Goal: Information Seeking & Learning: Learn about a topic

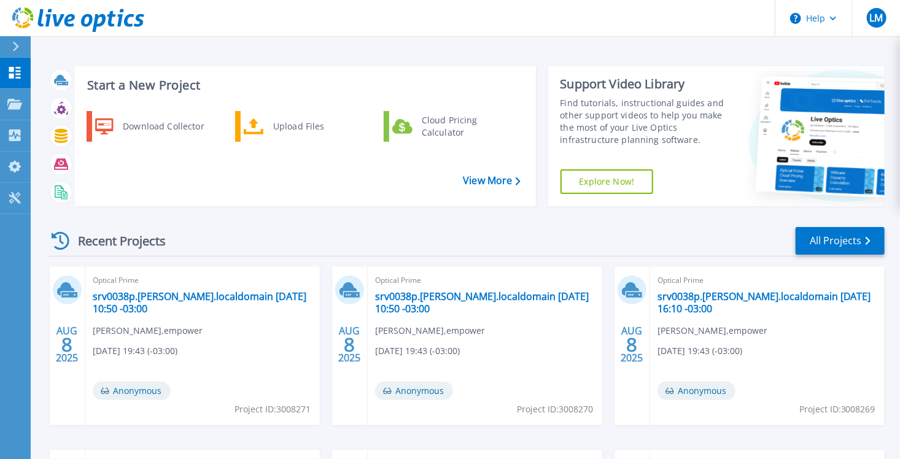
click at [630, 182] on link "Explore Now!" at bounding box center [606, 181] width 93 height 25
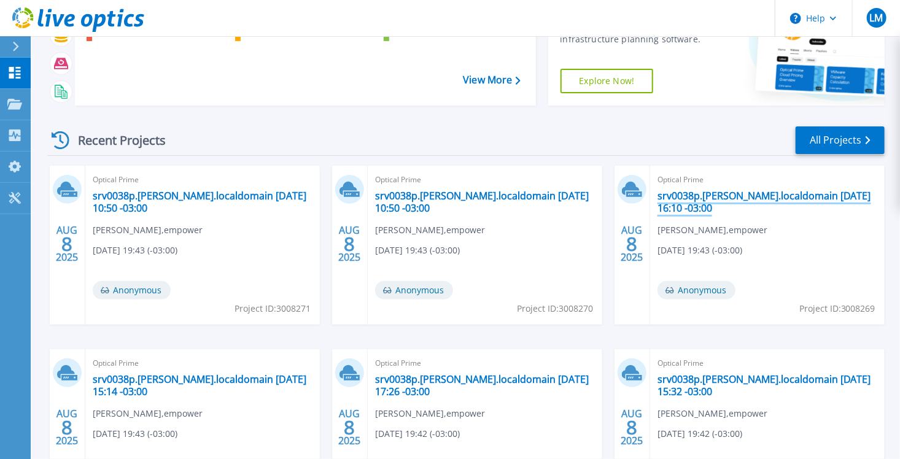
scroll to position [98, 0]
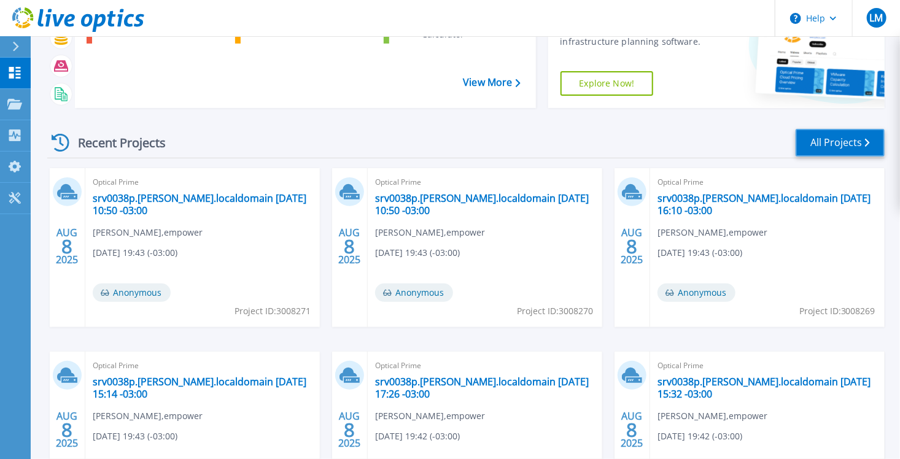
click at [843, 148] on link "All Projects" at bounding box center [839, 143] width 89 height 28
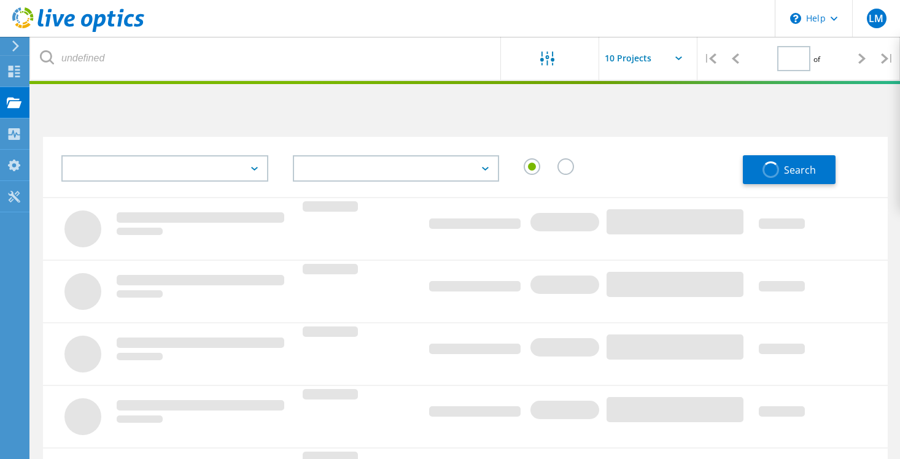
type input "1"
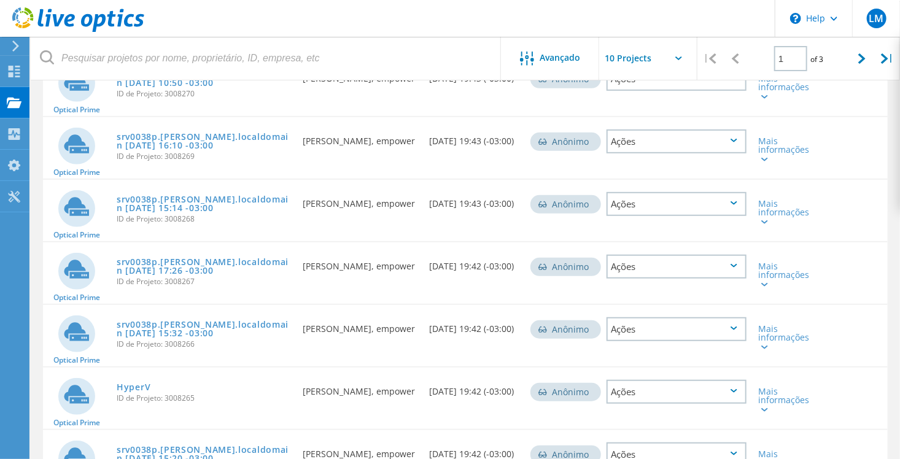
scroll to position [307, 0]
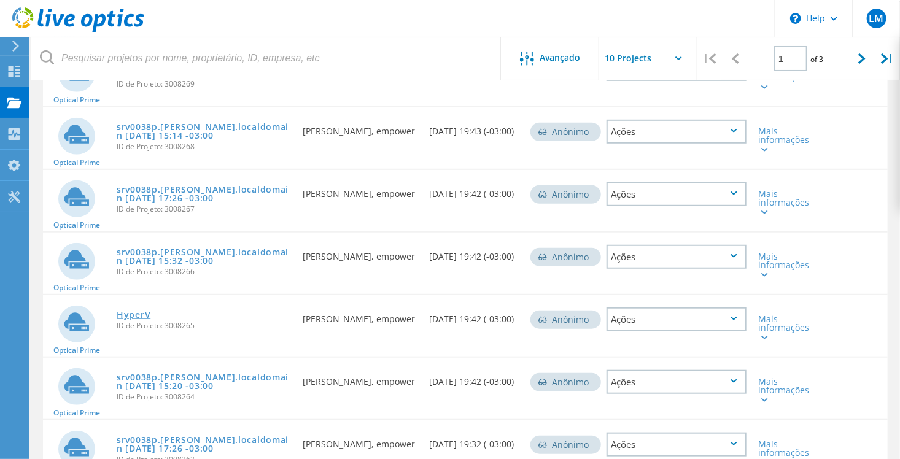
click at [141, 311] on link "HyperV" at bounding box center [134, 315] width 34 height 9
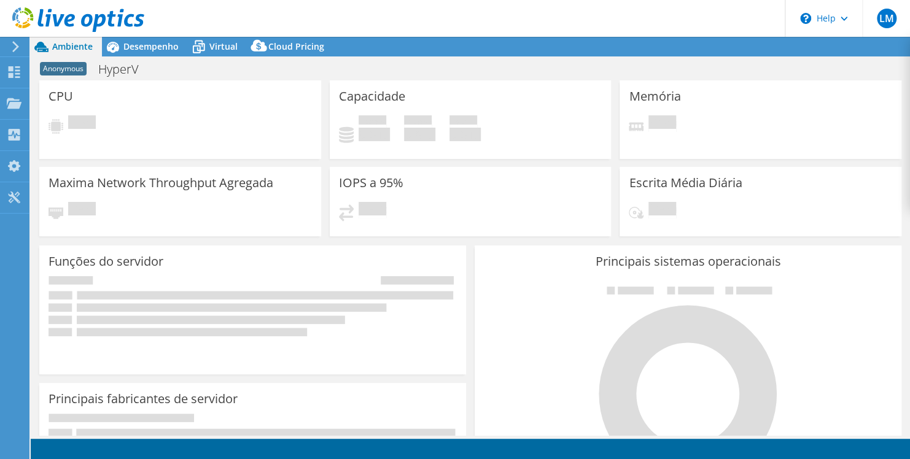
select select "USD"
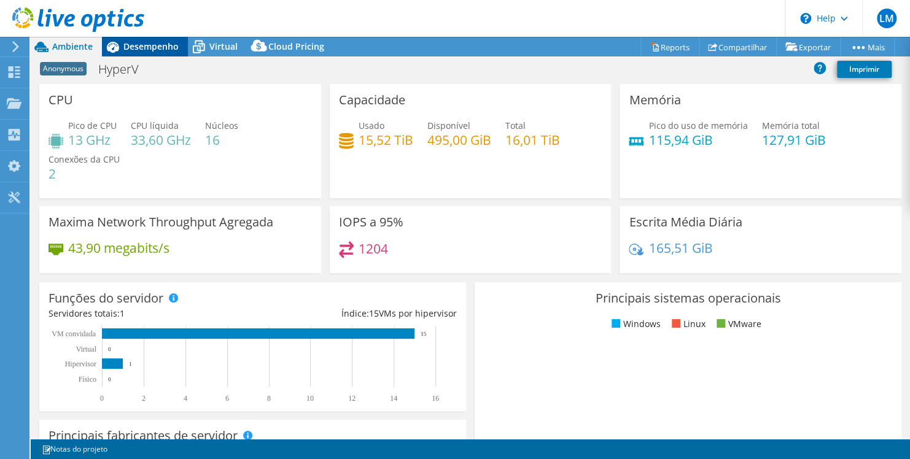
click at [144, 42] on span "Desempenho" at bounding box center [150, 47] width 55 height 12
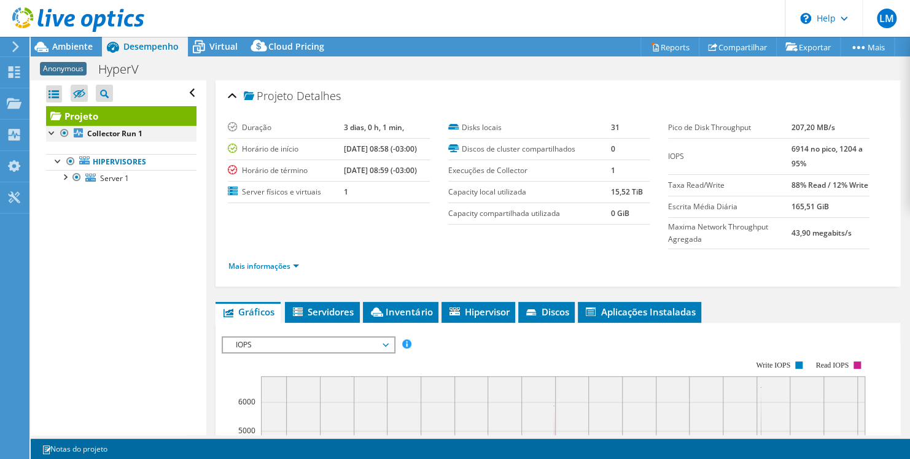
click at [46, 131] on div at bounding box center [52, 132] width 12 height 12
click at [52, 133] on div at bounding box center [52, 132] width 12 height 12
click at [52, 161] on div at bounding box center [58, 160] width 12 height 12
click at [58, 159] on div at bounding box center [58, 160] width 12 height 12
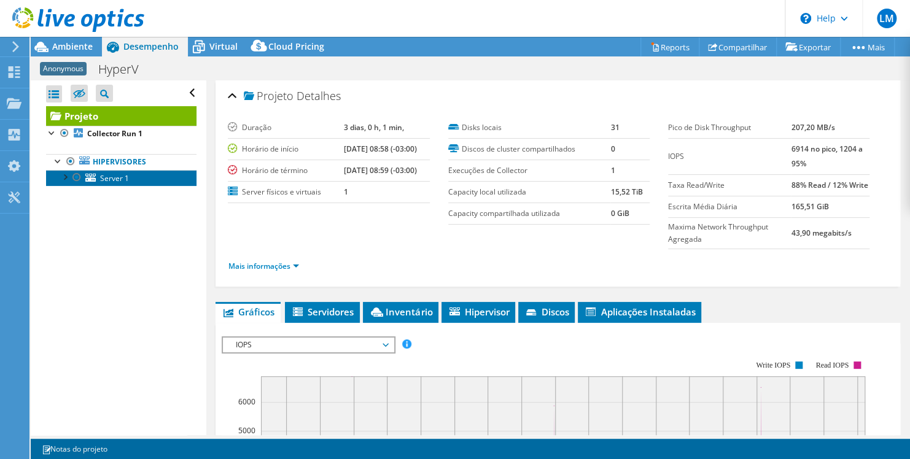
click at [96, 180] on link "Server 1" at bounding box center [121, 178] width 150 height 16
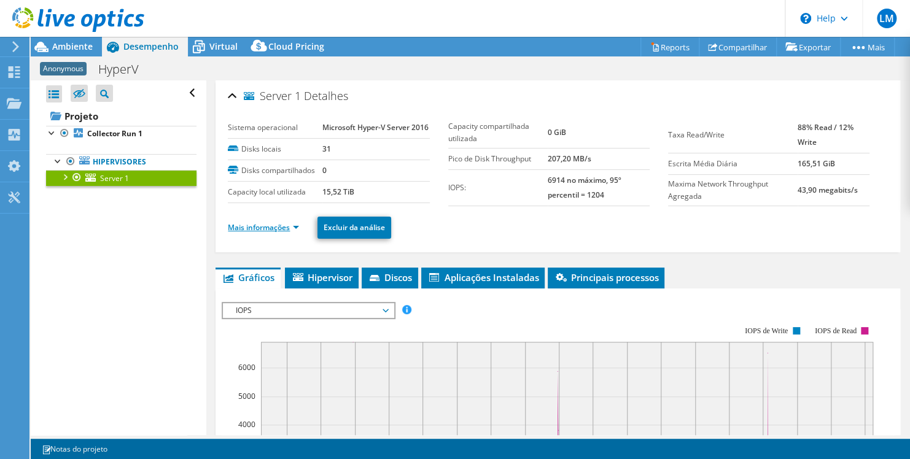
click at [284, 233] on link "Mais informações" at bounding box center [263, 227] width 71 height 10
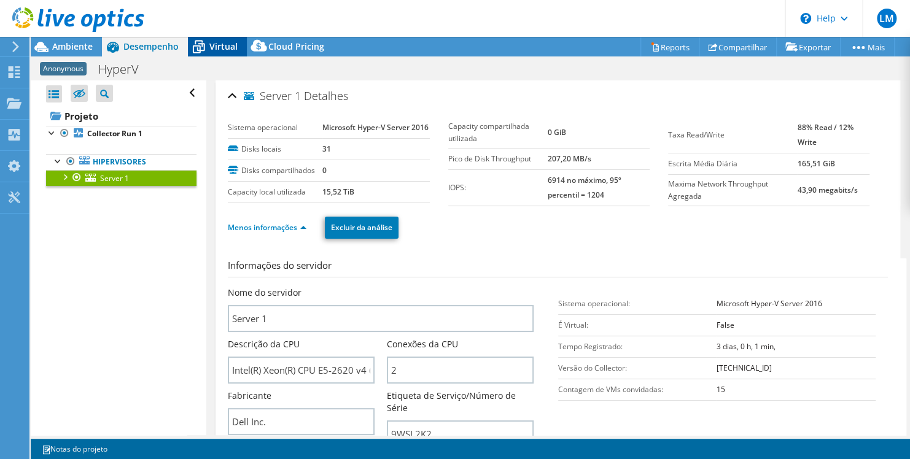
click at [222, 50] on span "Virtual" at bounding box center [223, 47] width 28 height 12
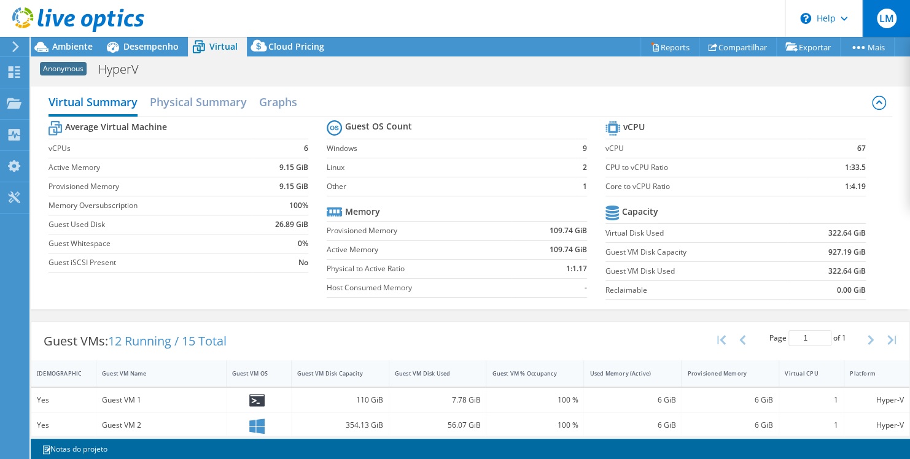
click at [889, 20] on span "LM" at bounding box center [887, 19] width 20 height 20
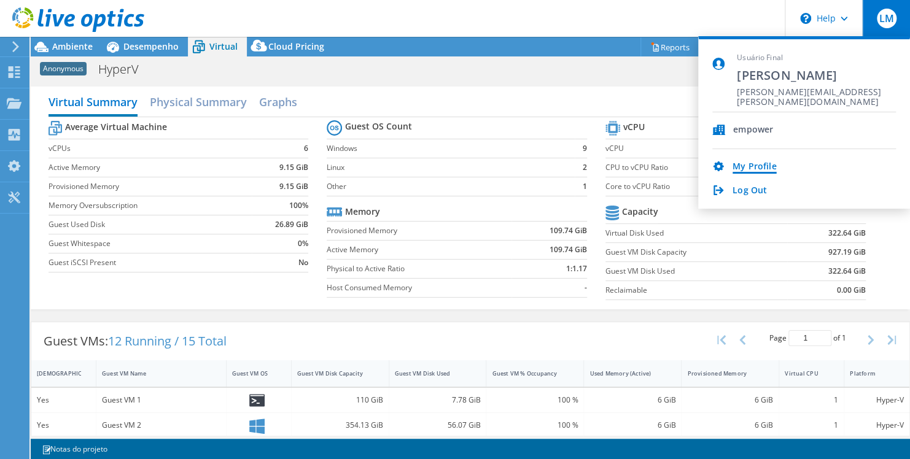
click at [740, 166] on link "My Profile" at bounding box center [754, 167] width 44 height 12
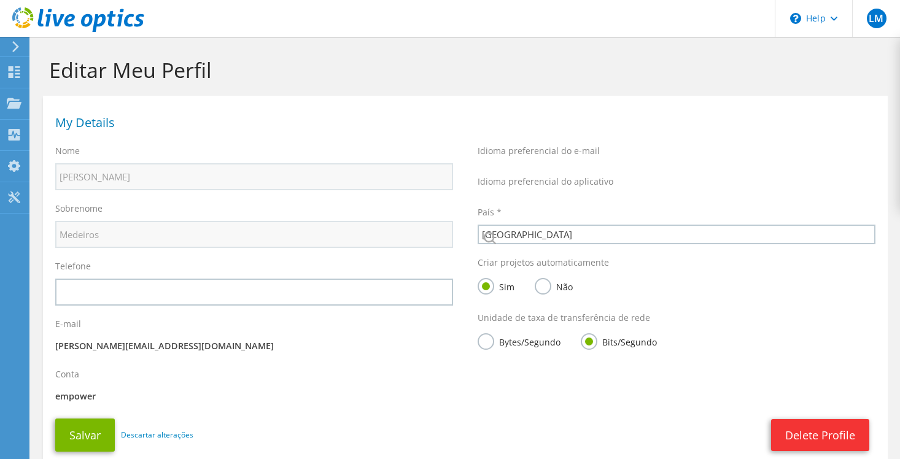
select select "30"
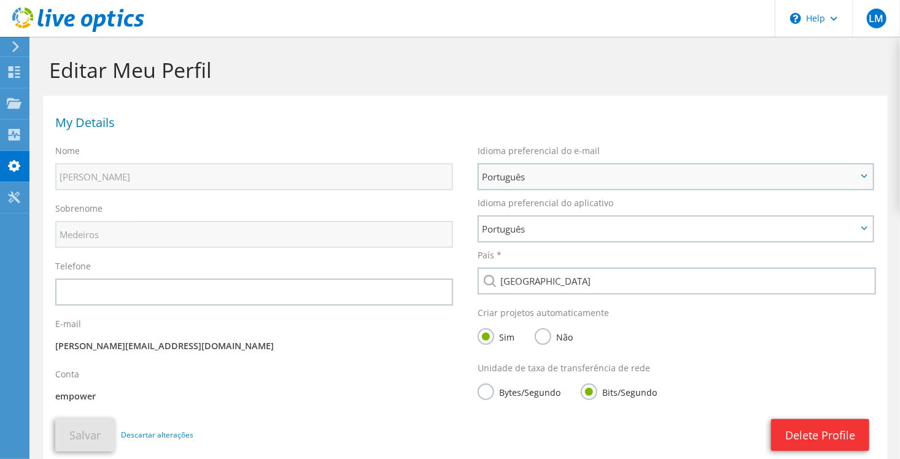
click at [823, 183] on span "Português" at bounding box center [669, 176] width 375 height 15
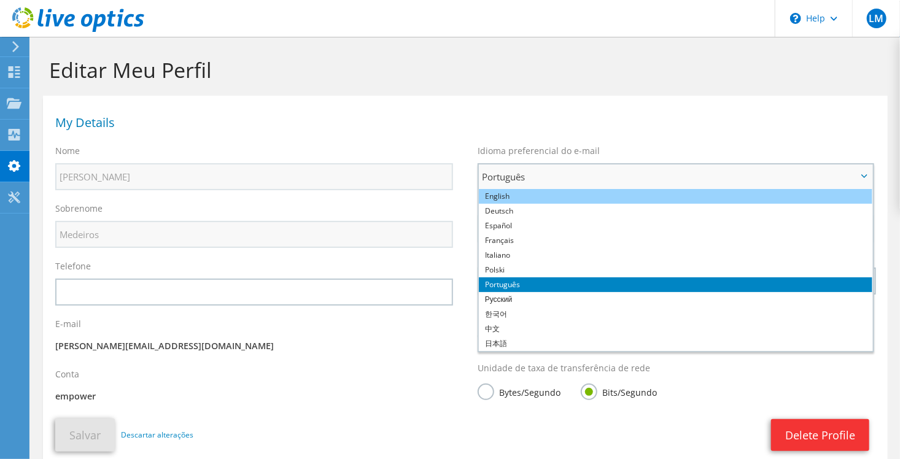
click at [705, 195] on li "English" at bounding box center [675, 196] width 393 height 15
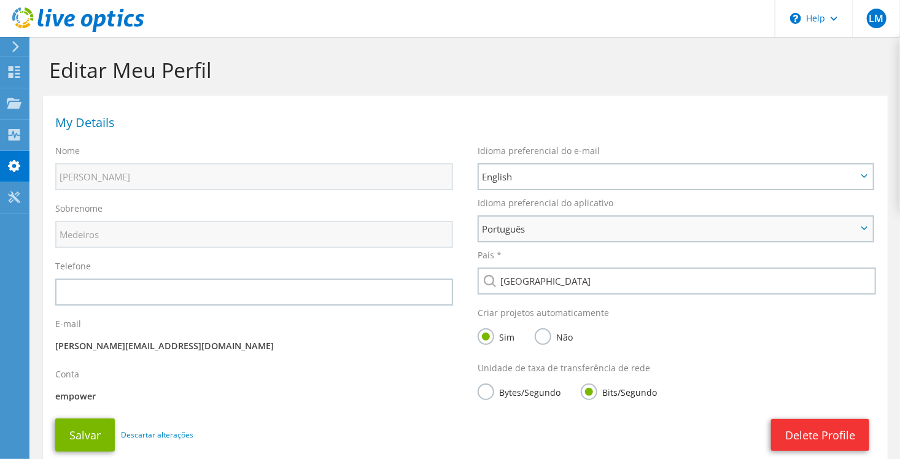
click at [744, 224] on span "Português" at bounding box center [669, 229] width 375 height 15
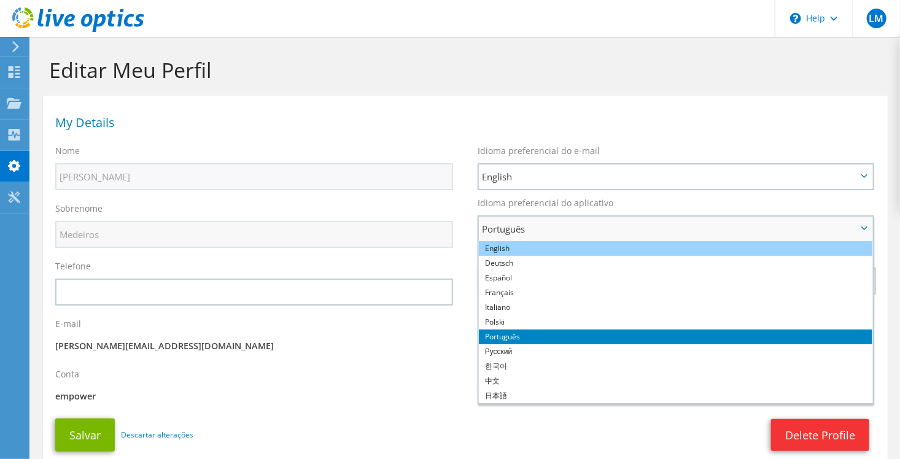
click at [626, 250] on li "English" at bounding box center [675, 248] width 393 height 15
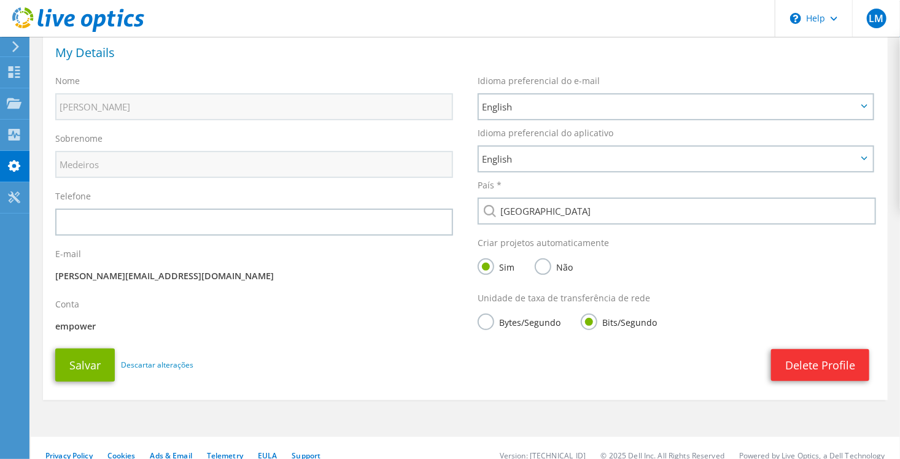
scroll to position [83, 0]
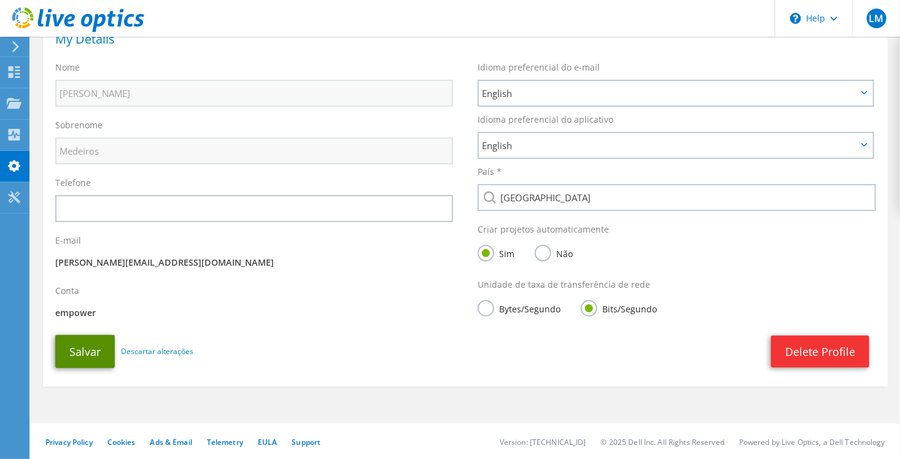
click at [71, 354] on button "Salvar" at bounding box center [85, 351] width 60 height 33
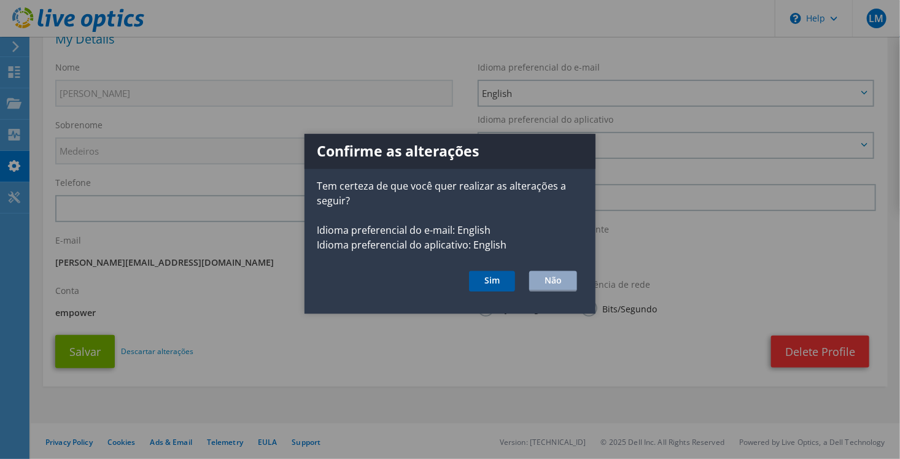
click at [493, 281] on button "Sim" at bounding box center [492, 281] width 46 height 21
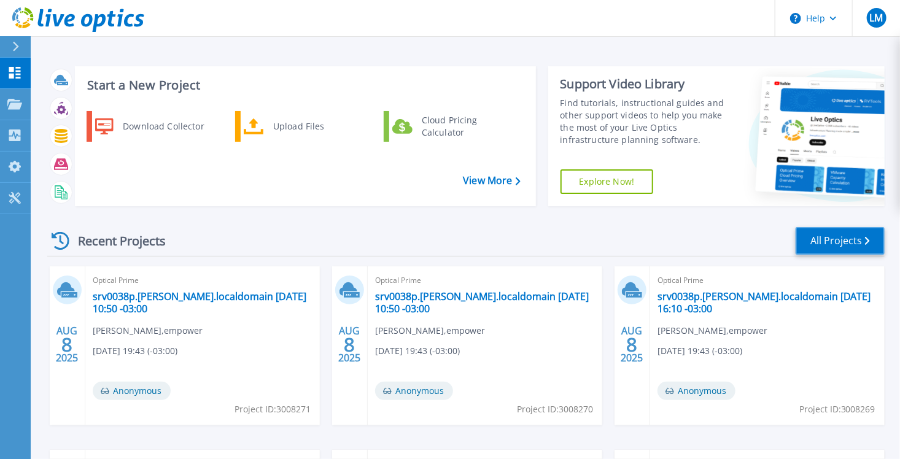
click at [862, 247] on link "All Projects" at bounding box center [839, 241] width 89 height 28
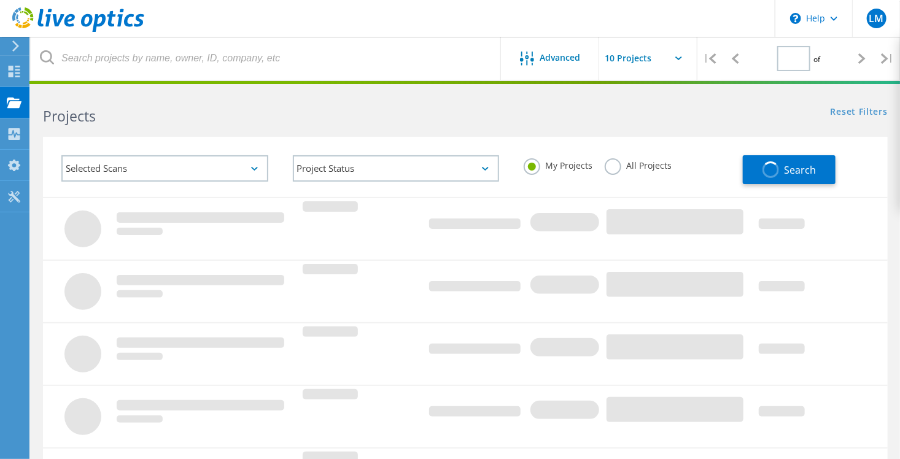
type input "1"
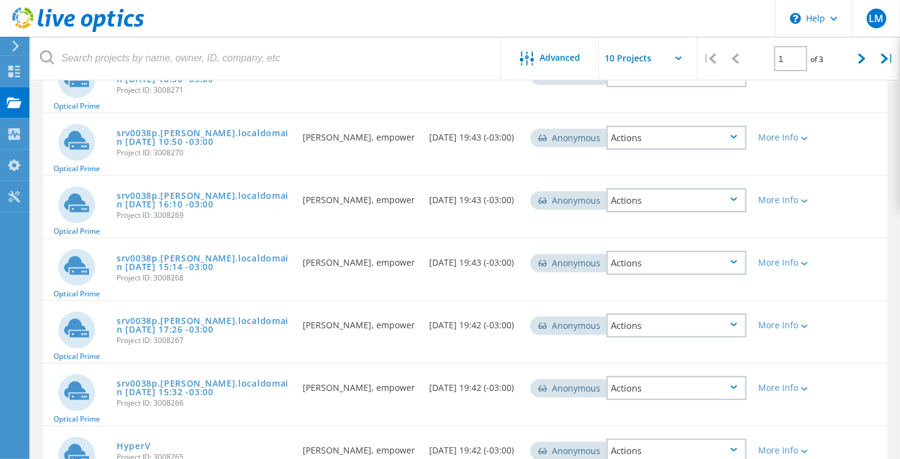
scroll to position [131, 0]
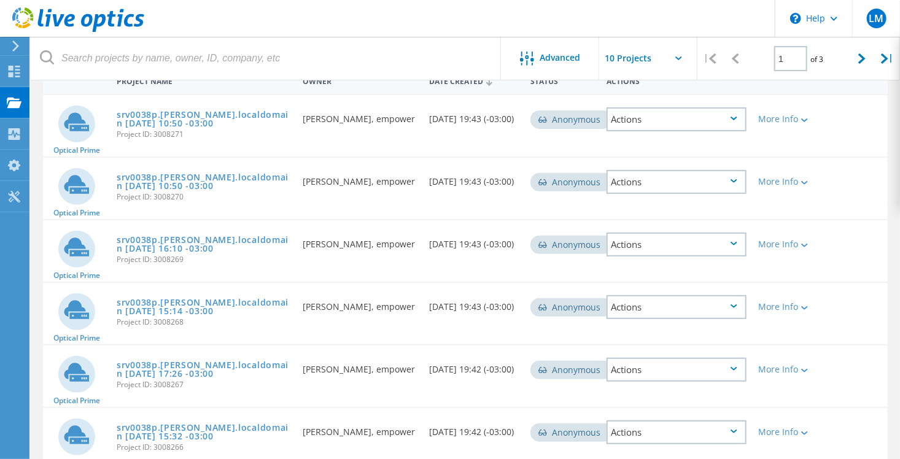
click at [683, 62] on input "text" at bounding box center [660, 58] width 123 height 43
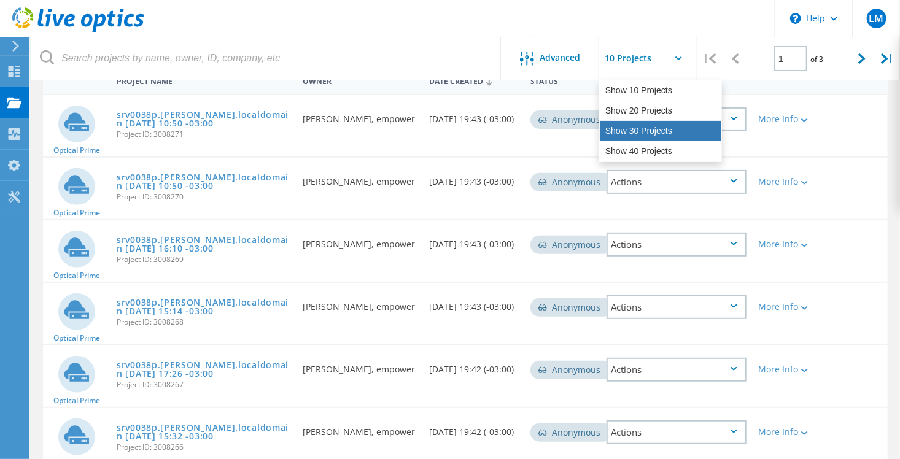
click at [661, 135] on div "Show 30 Projects" at bounding box center [661, 131] width 122 height 20
type input "Show 30 Projects"
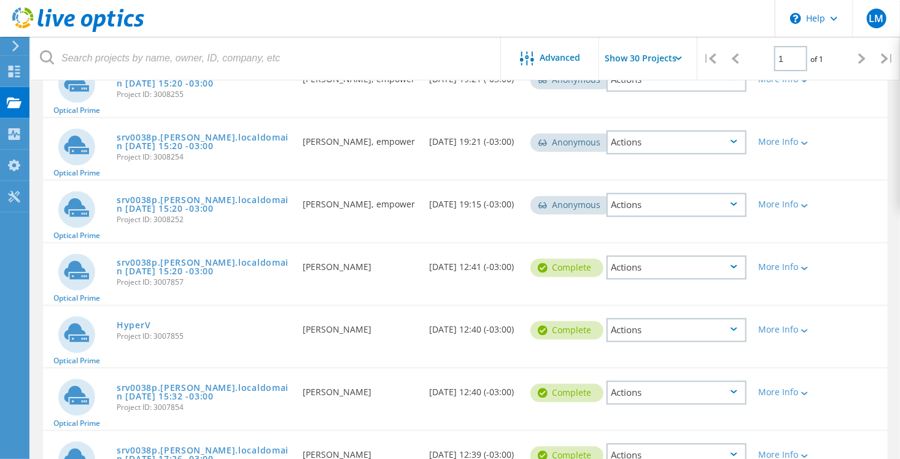
scroll to position [1113, 0]
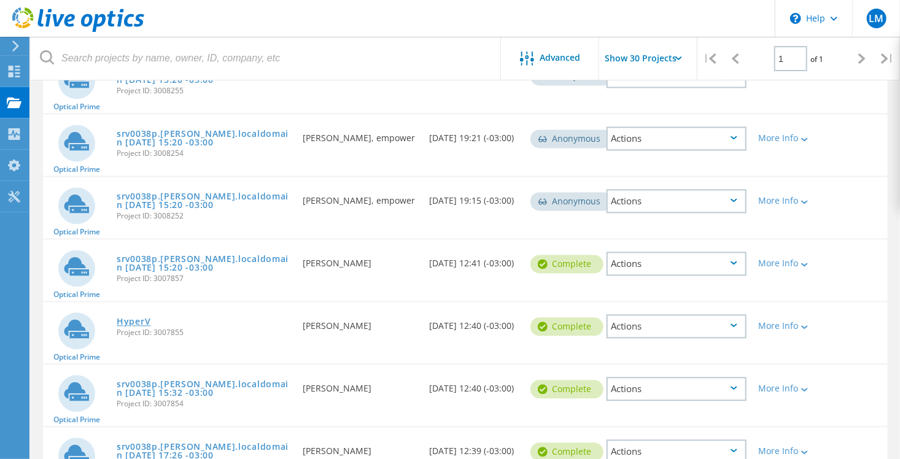
click at [133, 318] on link "HyperV" at bounding box center [134, 322] width 34 height 9
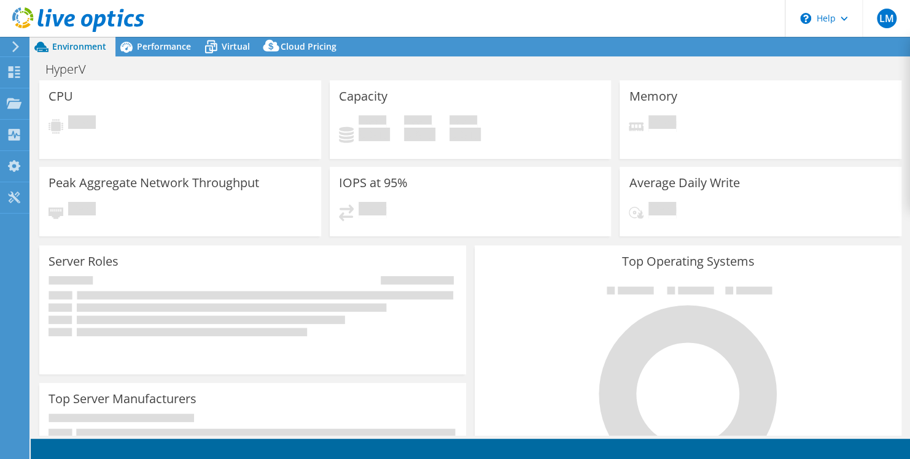
select select "USD"
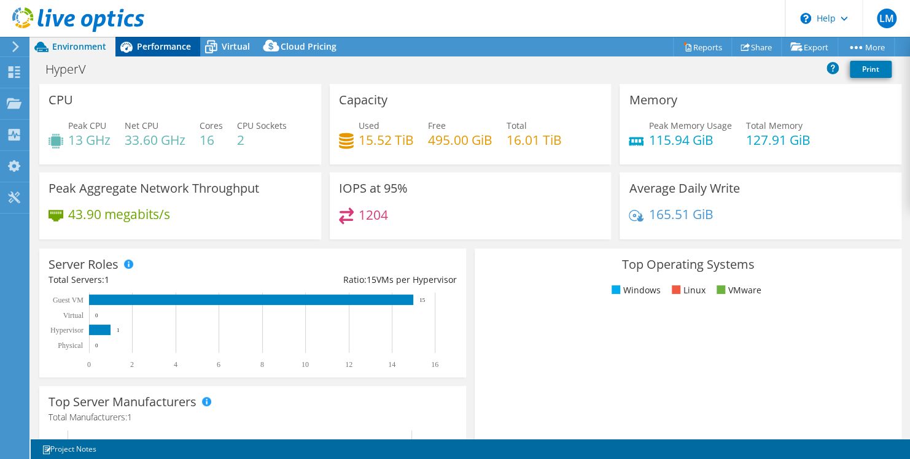
click at [150, 41] on span "Performance" at bounding box center [164, 47] width 54 height 12
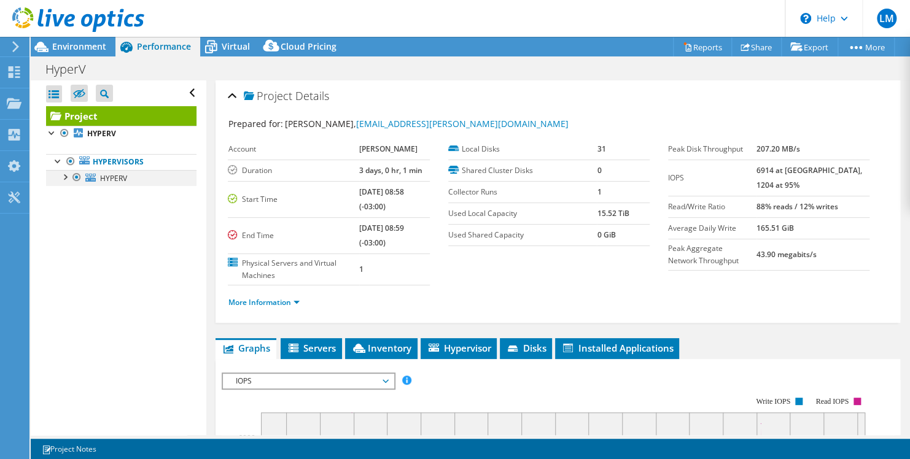
click at [73, 170] on div at bounding box center [77, 177] width 12 height 15
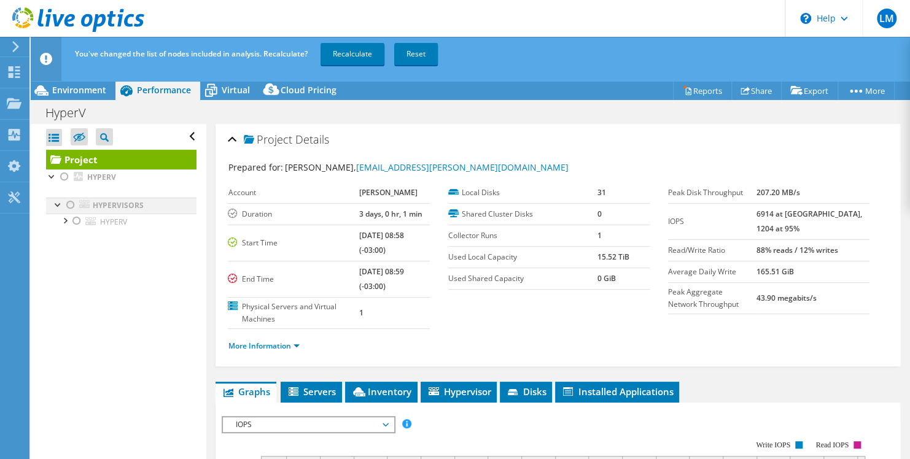
click at [67, 207] on div at bounding box center [70, 205] width 12 height 15
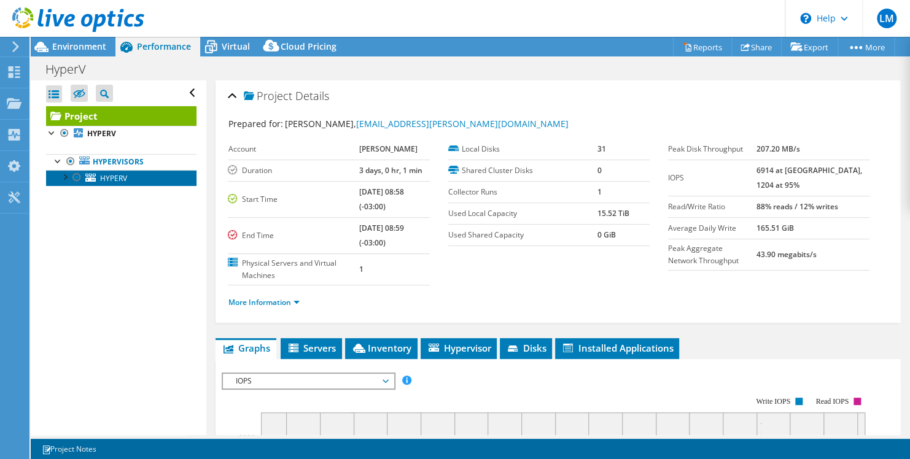
click at [109, 181] on span "HYPERV" at bounding box center [113, 178] width 27 height 10
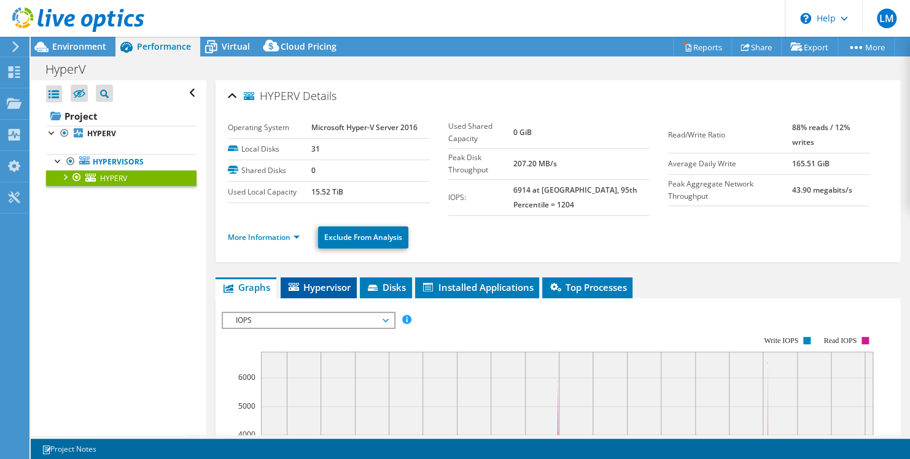
click at [313, 289] on span "Hypervisor" at bounding box center [319, 287] width 64 height 12
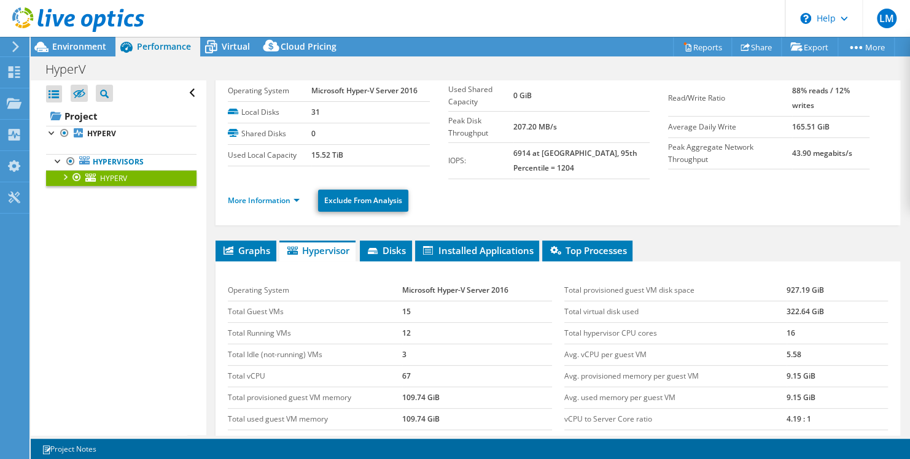
scroll to position [123, 0]
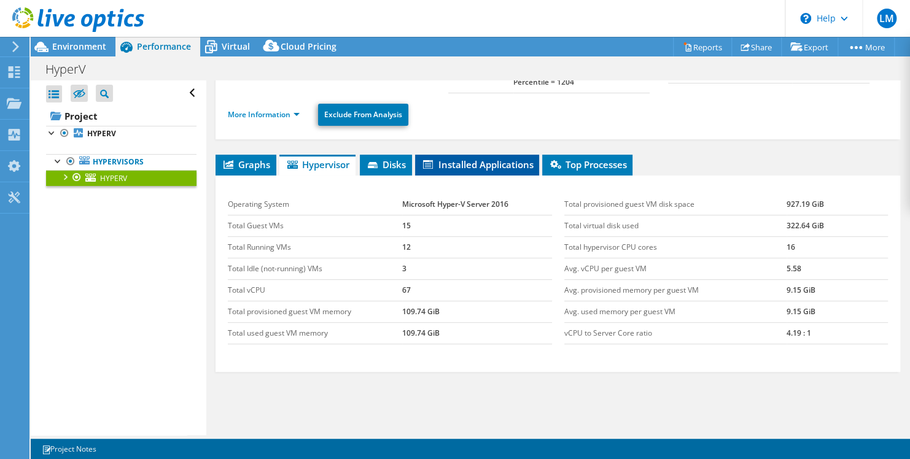
click at [473, 164] on span "Installed Applications" at bounding box center [477, 164] width 112 height 12
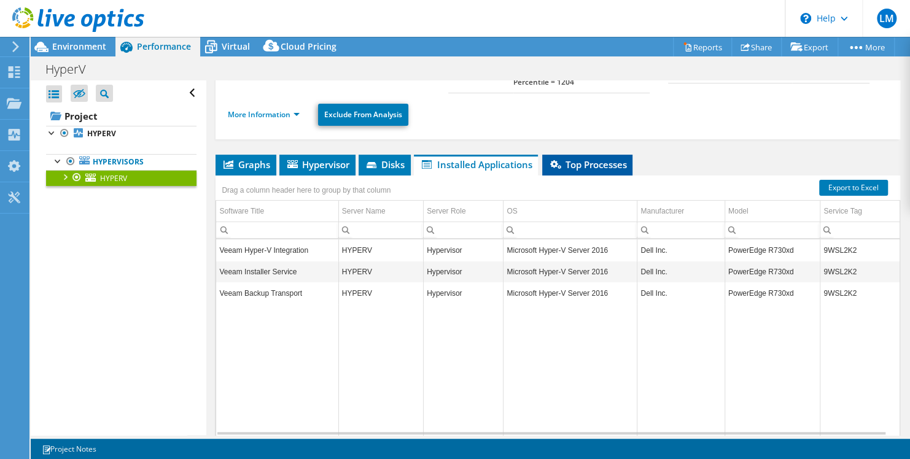
click at [562, 169] on li "Top Processes" at bounding box center [587, 165] width 90 height 21
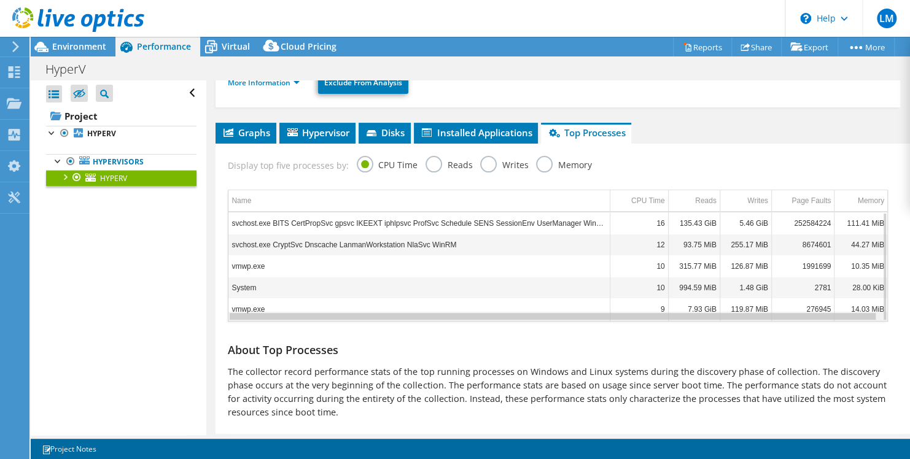
scroll to position [174, 0]
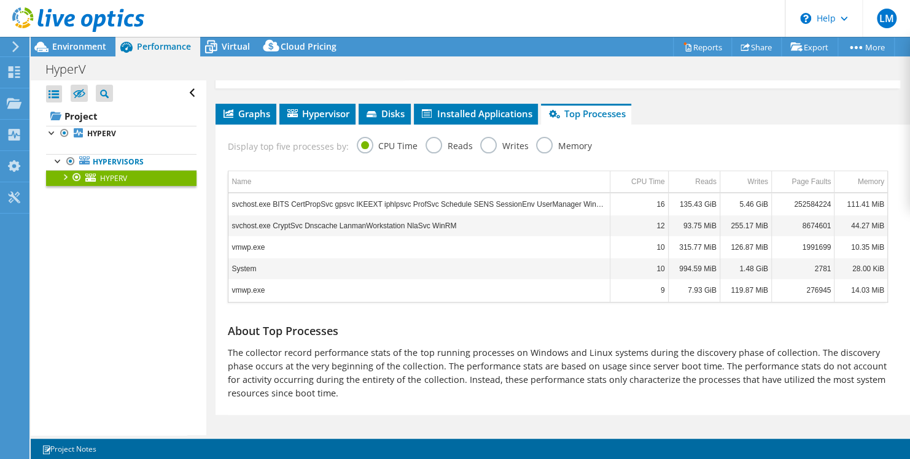
click at [428, 147] on label "Reads" at bounding box center [448, 144] width 47 height 15
click at [0, 0] on input "Reads" at bounding box center [0, 0] width 0 height 0
click at [482, 144] on label "Writes" at bounding box center [504, 144] width 48 height 15
click at [0, 0] on input "Writes" at bounding box center [0, 0] width 0 height 0
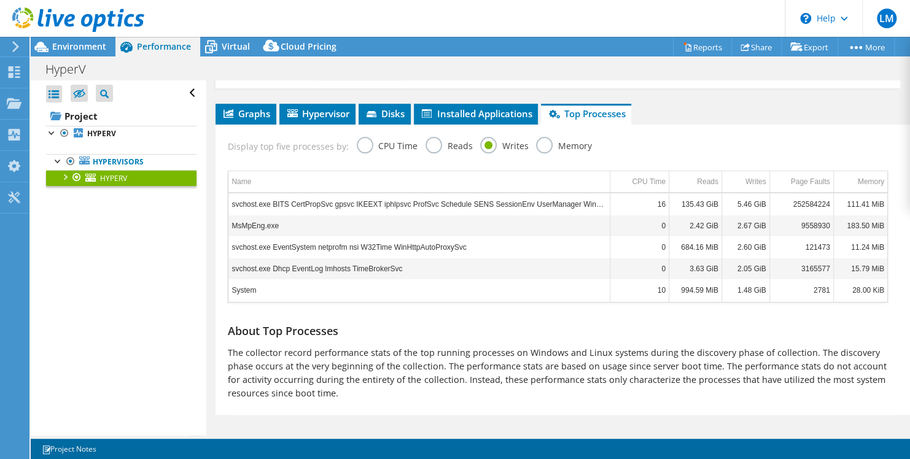
click at [541, 145] on label "Memory" at bounding box center [563, 144] width 55 height 15
click at [0, 0] on input "Memory" at bounding box center [0, 0] width 0 height 0
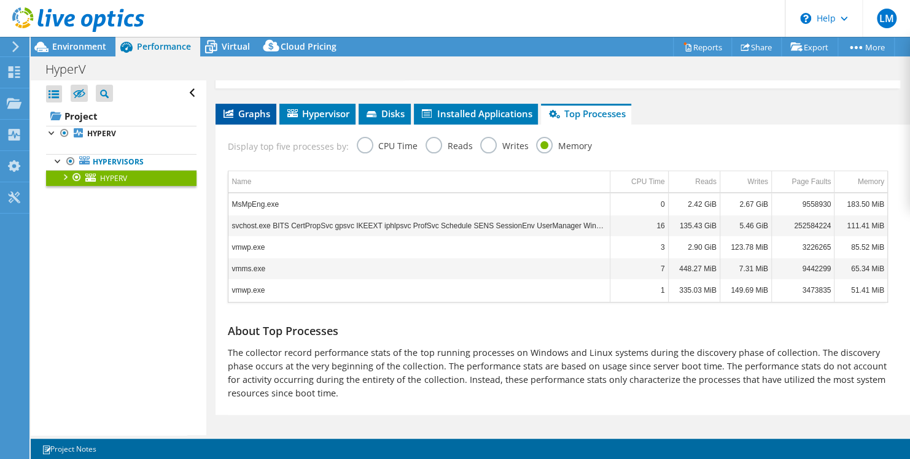
click at [234, 119] on li "Graphs" at bounding box center [245, 114] width 61 height 21
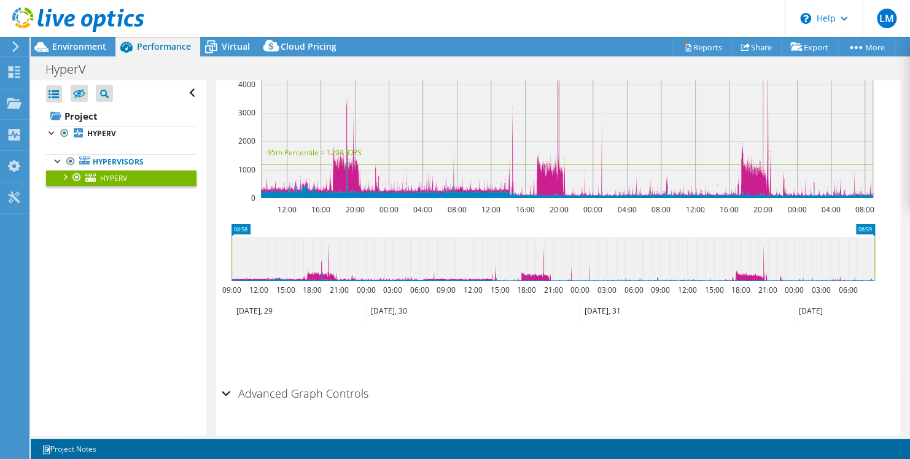
scroll to position [378, 0]
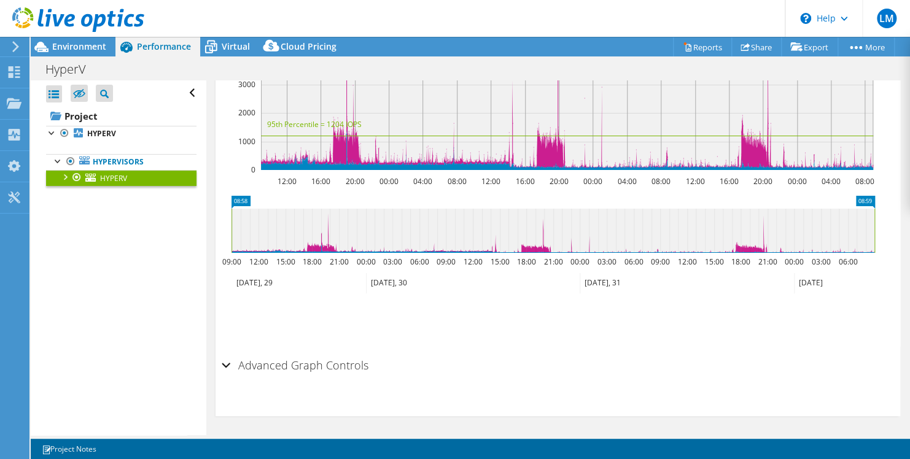
click at [225, 363] on div "Advanced Graph Controls" at bounding box center [558, 366] width 672 height 26
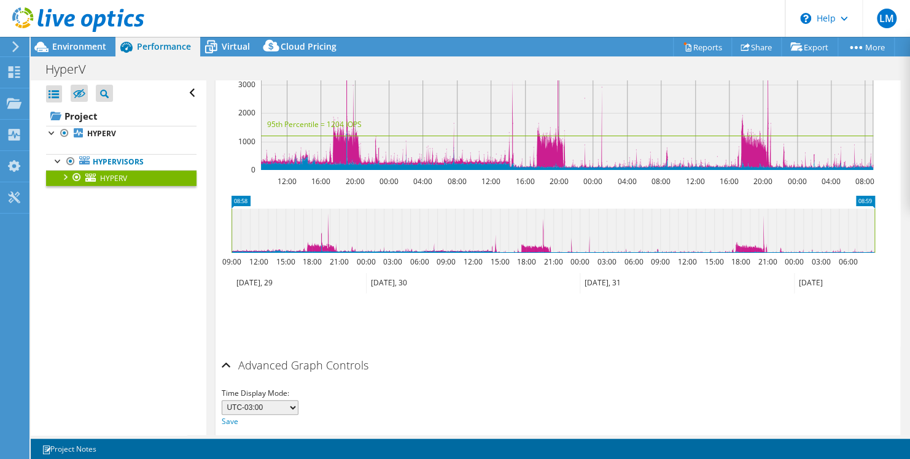
click at [225, 363] on div "Advanced Graph Controls" at bounding box center [558, 366] width 672 height 26
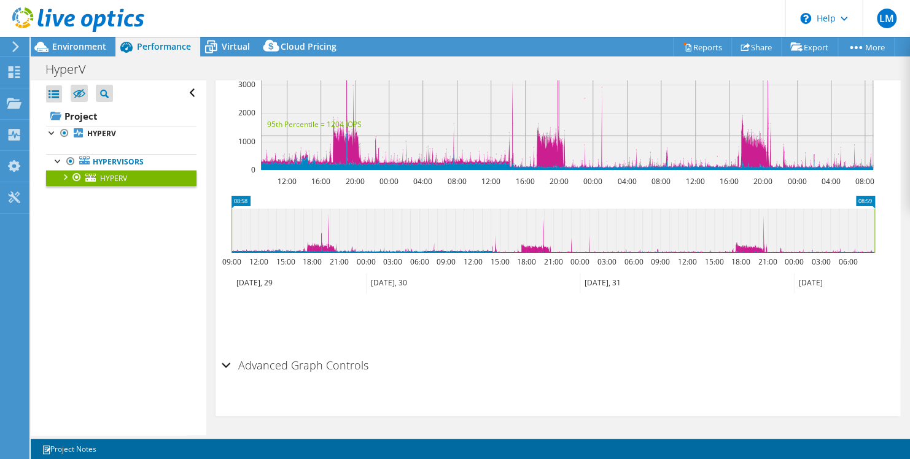
scroll to position [133, 0]
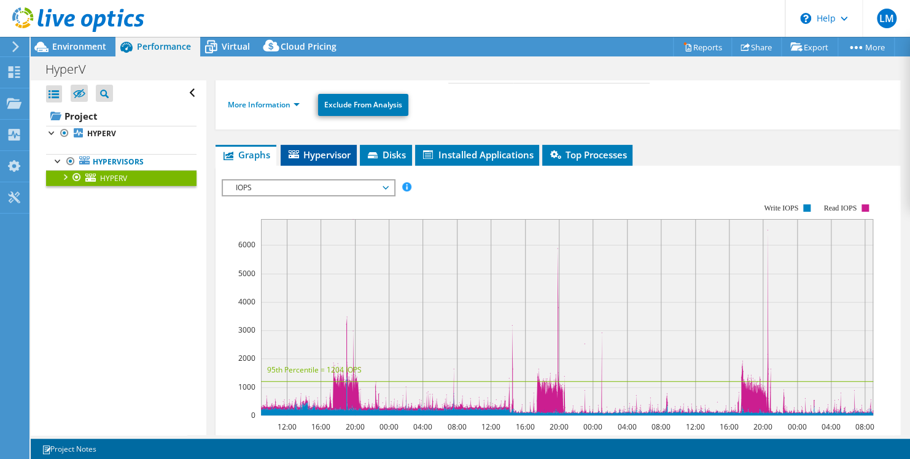
click at [330, 158] on span "Hypervisor" at bounding box center [319, 155] width 64 height 12
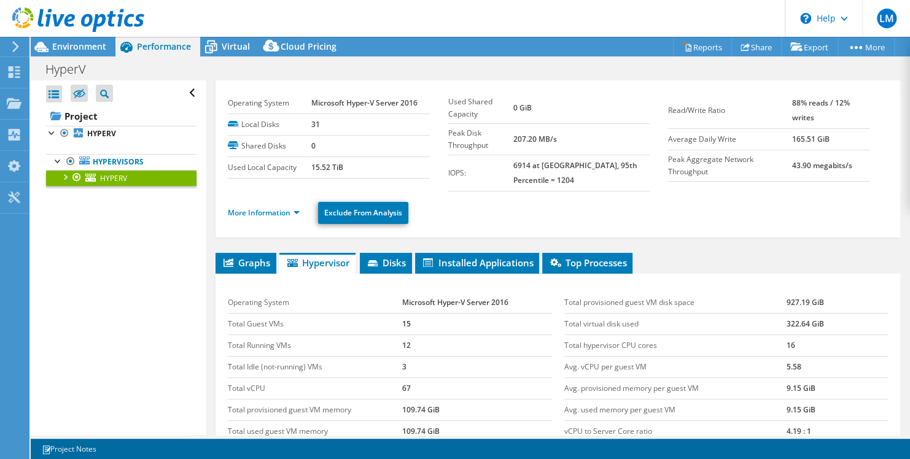
scroll to position [0, 0]
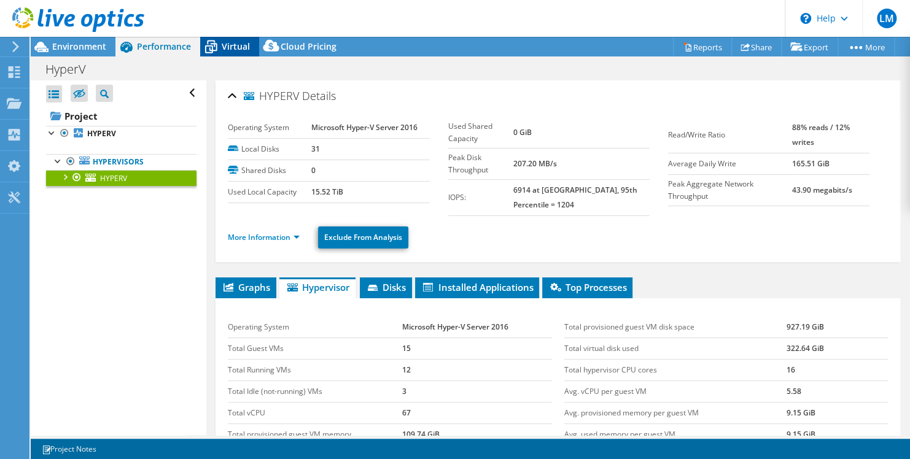
click at [230, 48] on span "Virtual" at bounding box center [236, 47] width 28 height 12
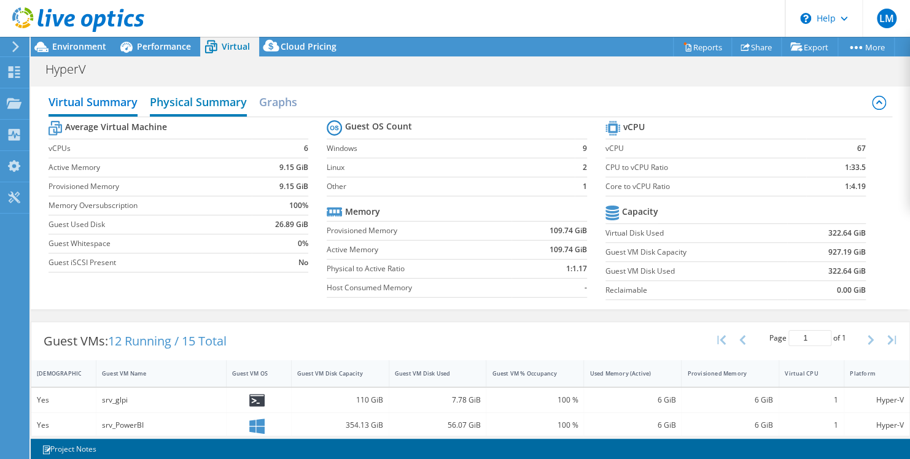
click at [214, 101] on h2 "Physical Summary" at bounding box center [198, 103] width 97 height 27
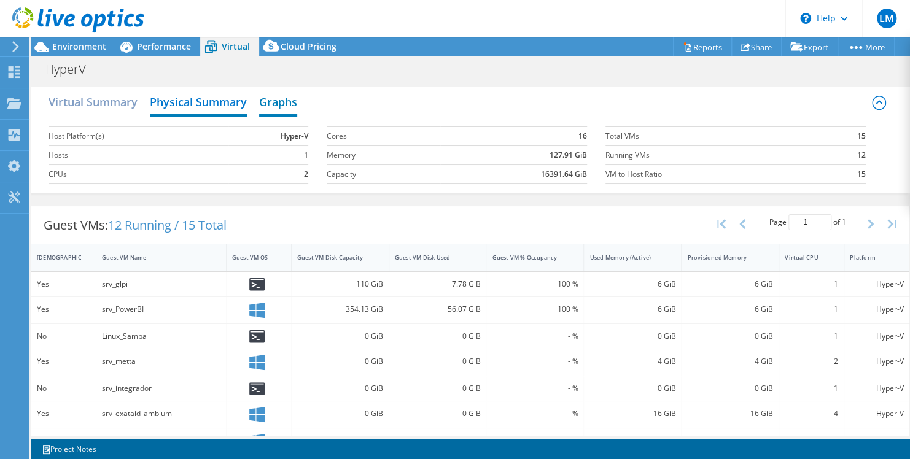
click at [290, 102] on h2 "Graphs" at bounding box center [278, 103] width 38 height 27
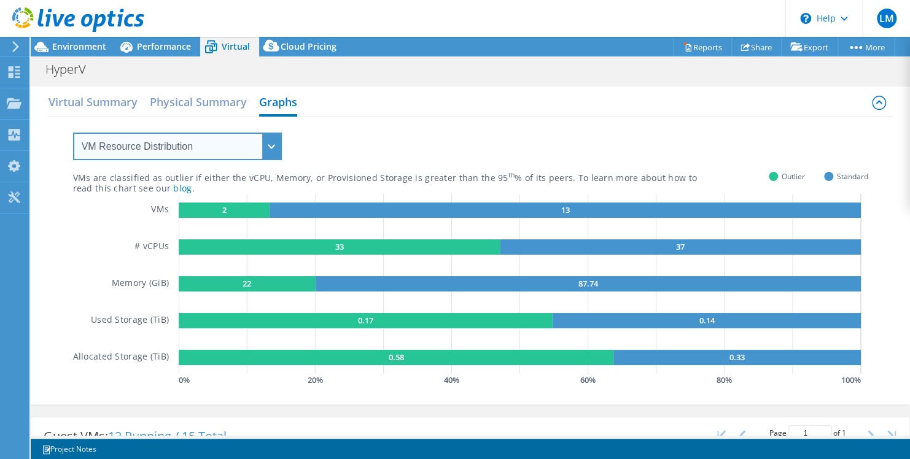
click at [274, 150] on select "VM Resource Distribution Provisioning Contrast Over Provisioning" at bounding box center [177, 147] width 209 height 28
select select "Over Provisioning"
click at [73, 133] on select "VM Resource Distribution Provisioning Contrast Over Provisioning" at bounding box center [177, 147] width 209 height 28
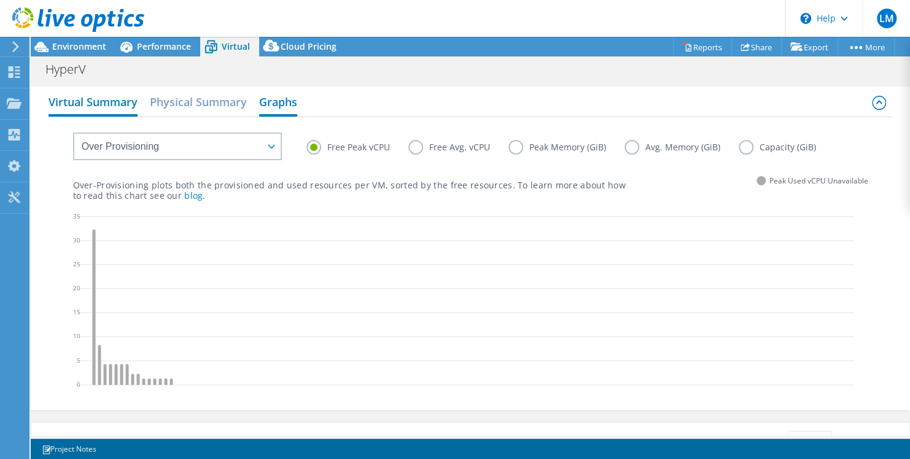
click at [65, 96] on h2 "Virtual Summary" at bounding box center [92, 103] width 89 height 27
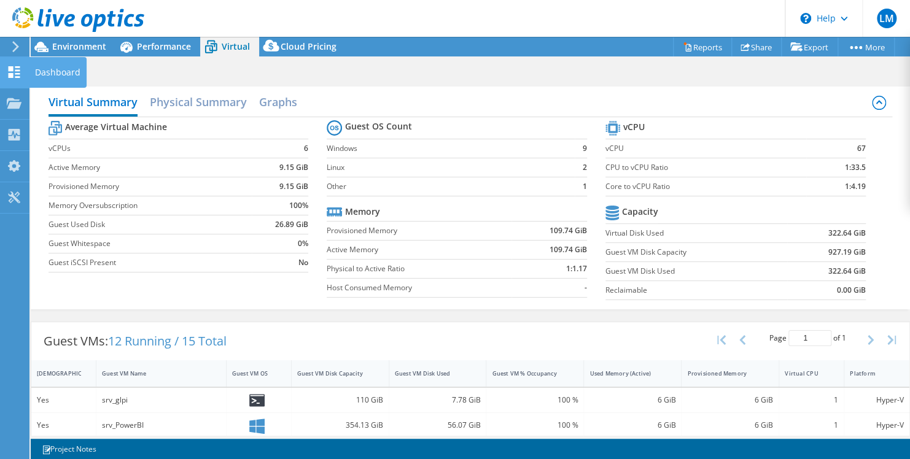
click at [16, 69] on icon at bounding box center [14, 72] width 15 height 12
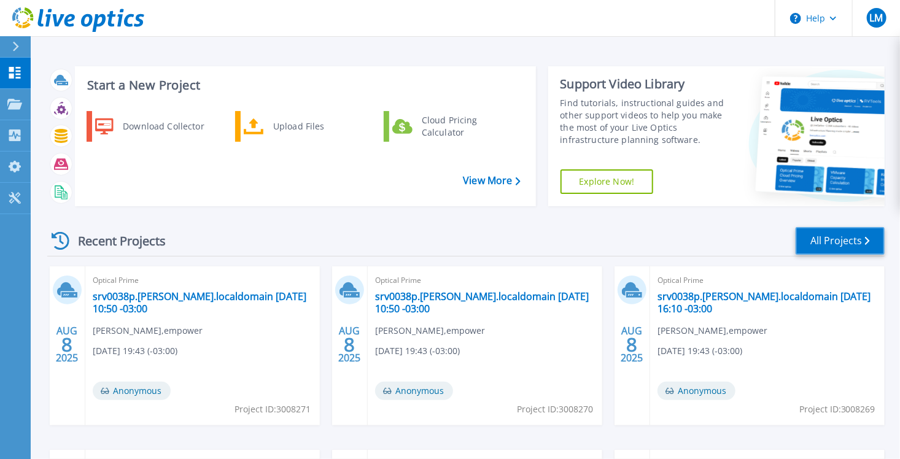
click at [842, 238] on link "All Projects" at bounding box center [839, 241] width 89 height 28
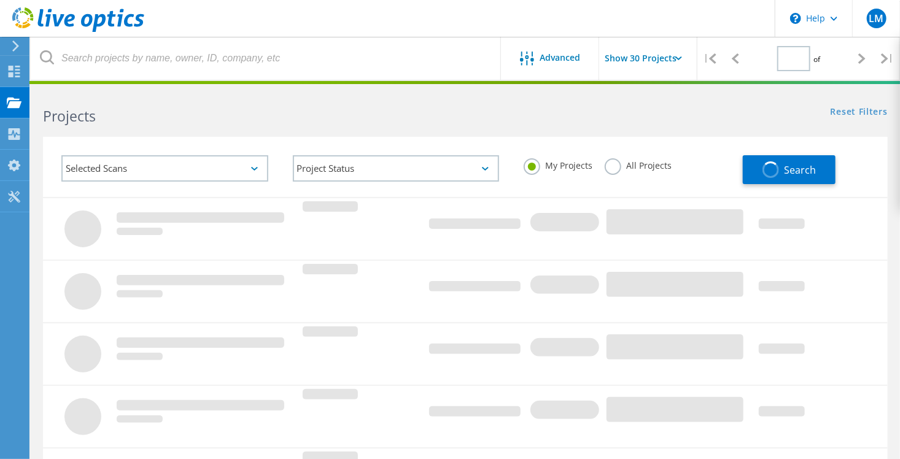
type input "1"
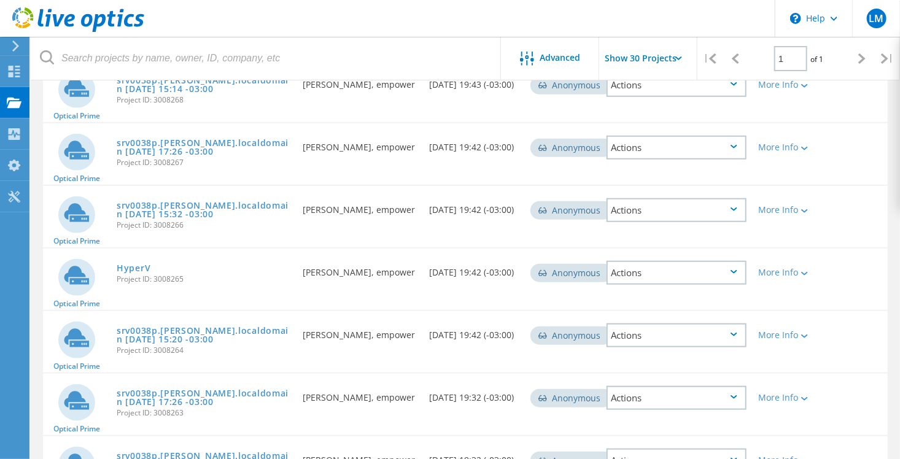
scroll to position [368, 0]
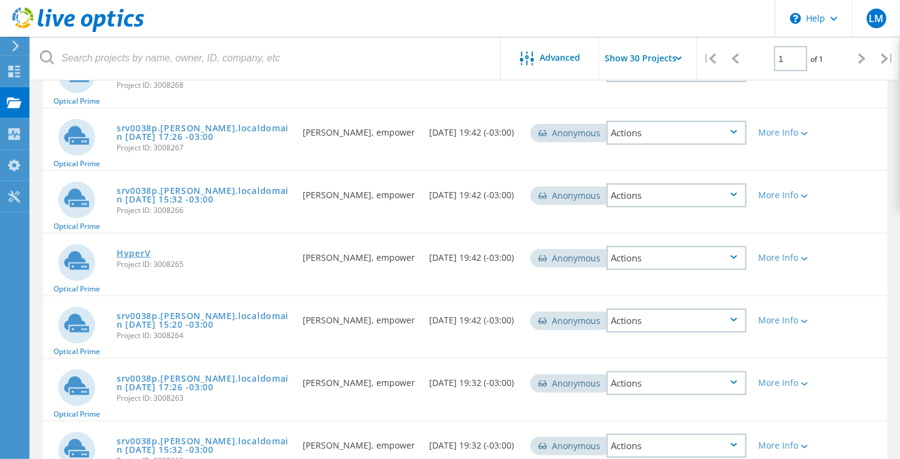
click at [128, 250] on link "HyperV" at bounding box center [134, 253] width 34 height 9
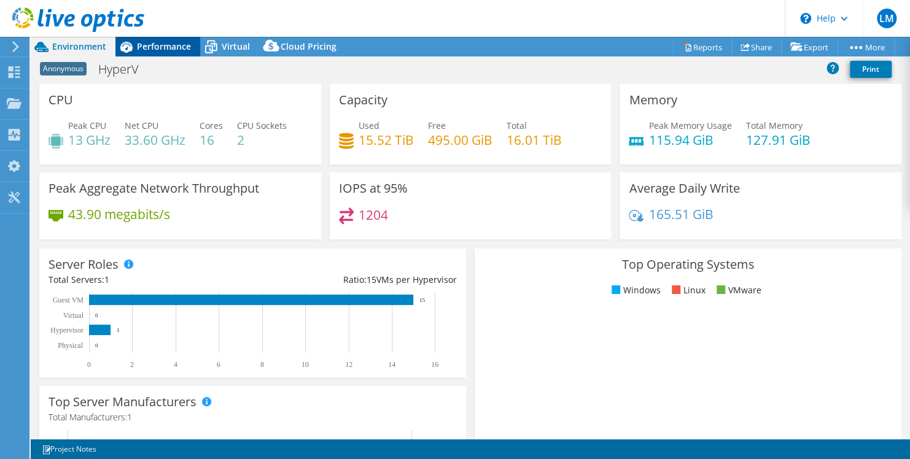
click at [158, 41] on span "Performance" at bounding box center [164, 47] width 54 height 12
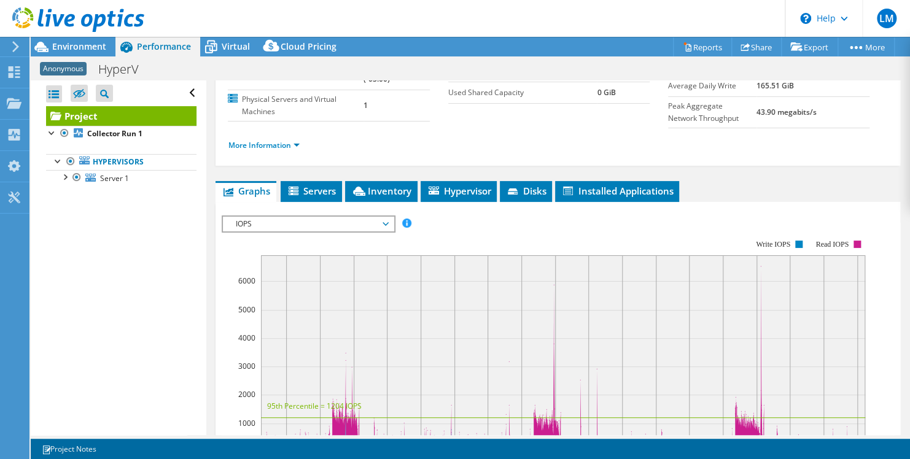
scroll to position [123, 0]
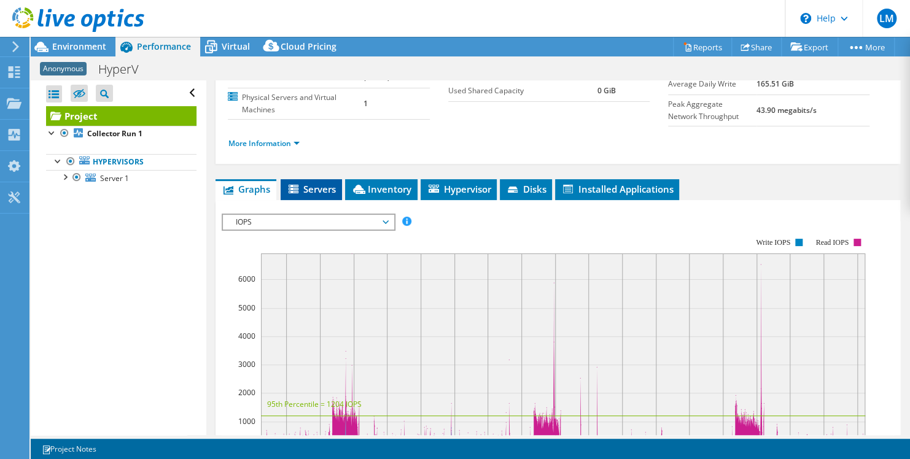
click at [306, 195] on span "Servers" at bounding box center [311, 189] width 49 height 12
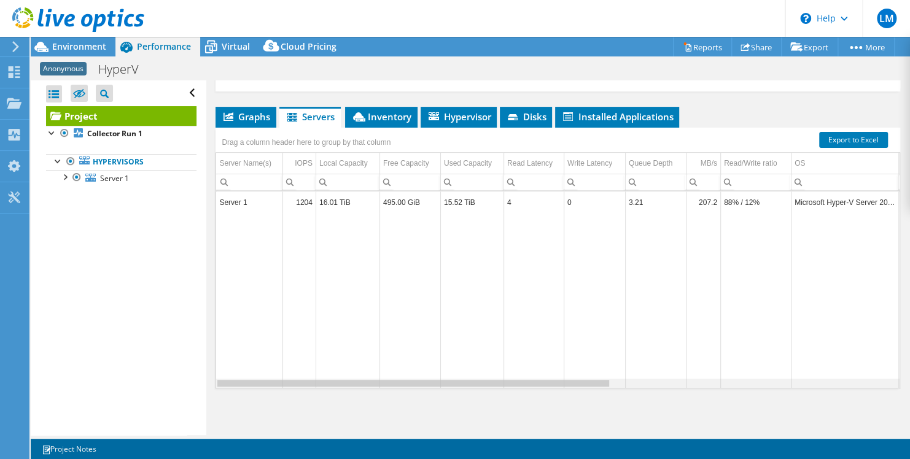
scroll to position [0, 476]
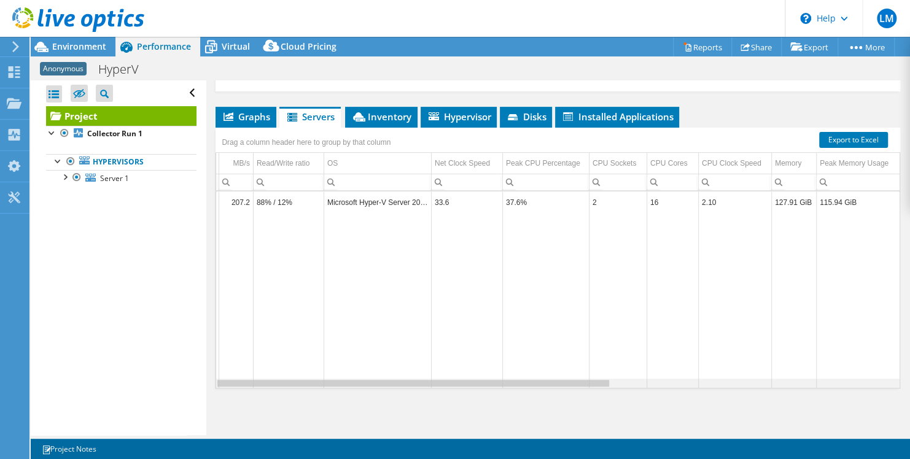
click at [646, 385] on div "Data grid" at bounding box center [557, 383] width 683 height 9
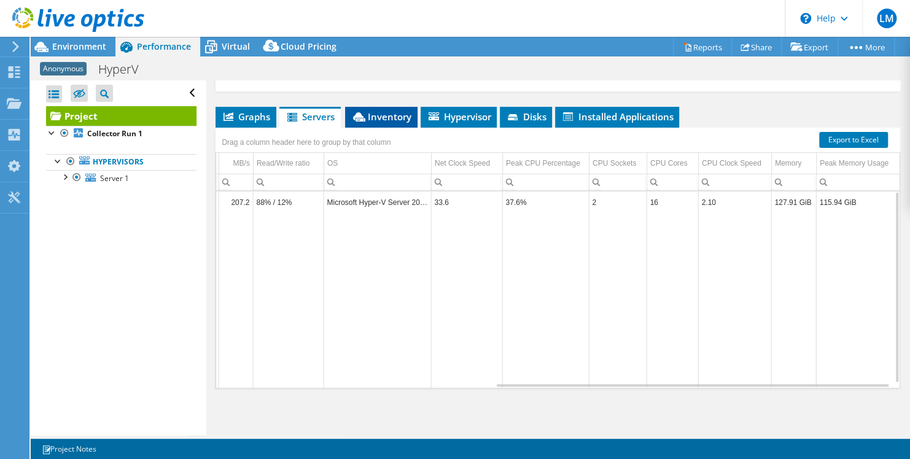
click at [369, 119] on span "Inventory" at bounding box center [381, 116] width 60 height 12
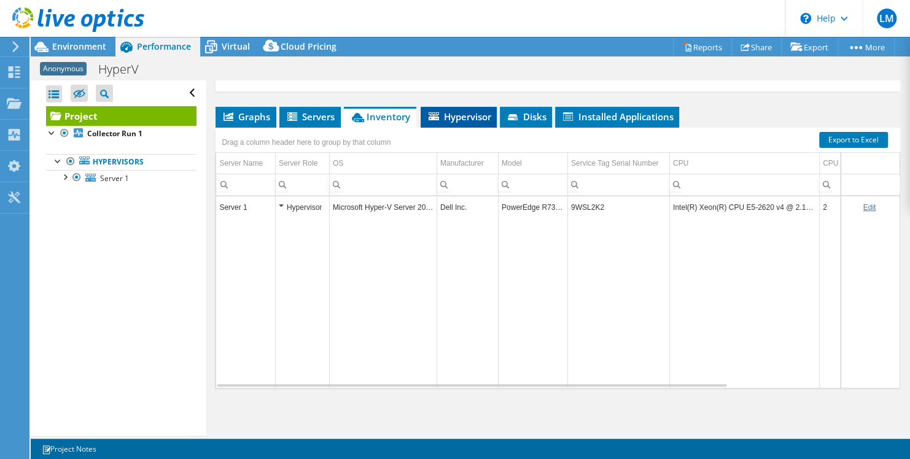
click at [465, 115] on span "Hypervisor" at bounding box center [459, 116] width 64 height 12
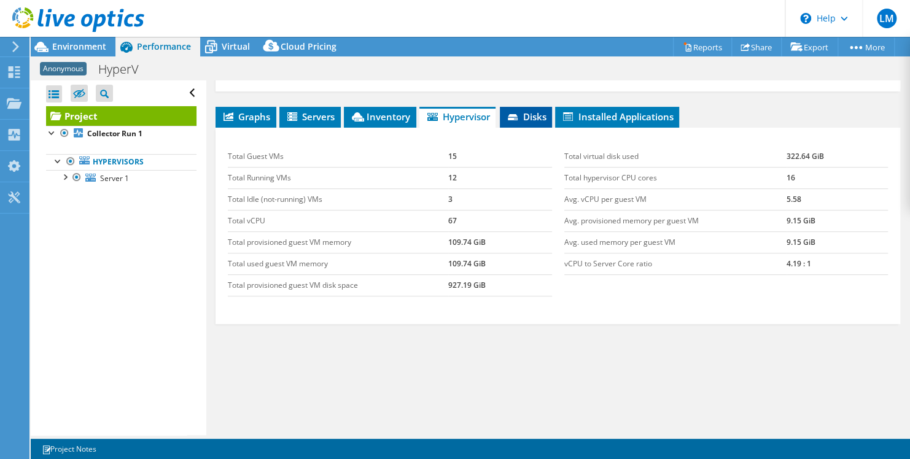
click at [526, 116] on span "Disks" at bounding box center [526, 116] width 40 height 12
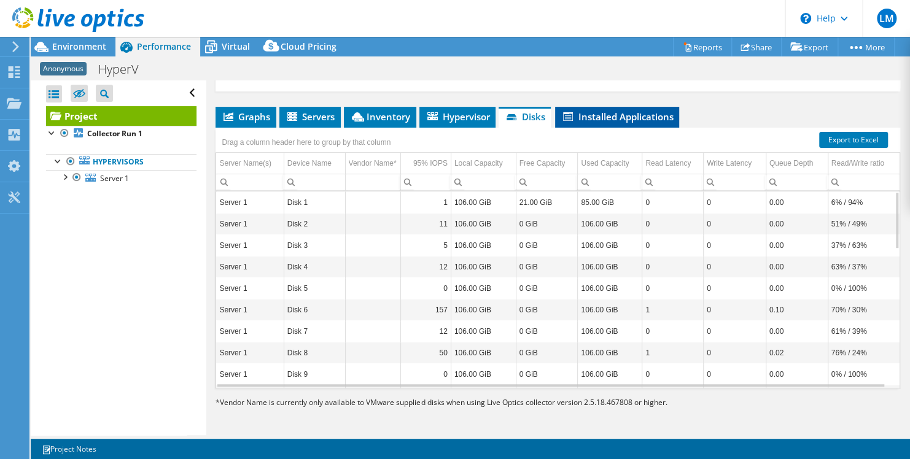
click at [614, 115] on span "Installed Applications" at bounding box center [617, 116] width 112 height 12
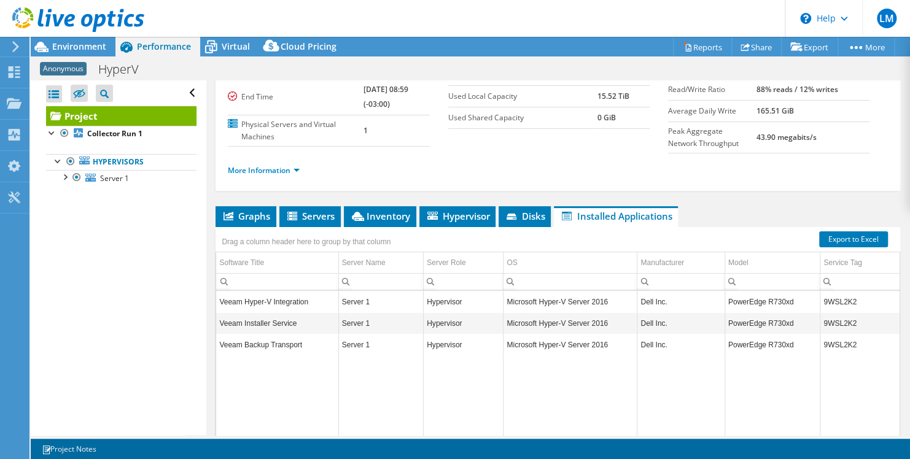
scroll to position [0, 0]
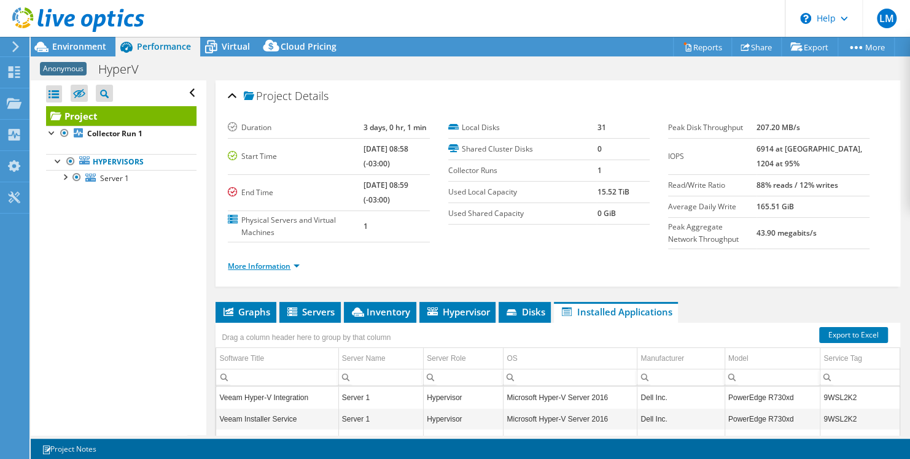
click at [298, 271] on link "More Information" at bounding box center [264, 266] width 72 height 10
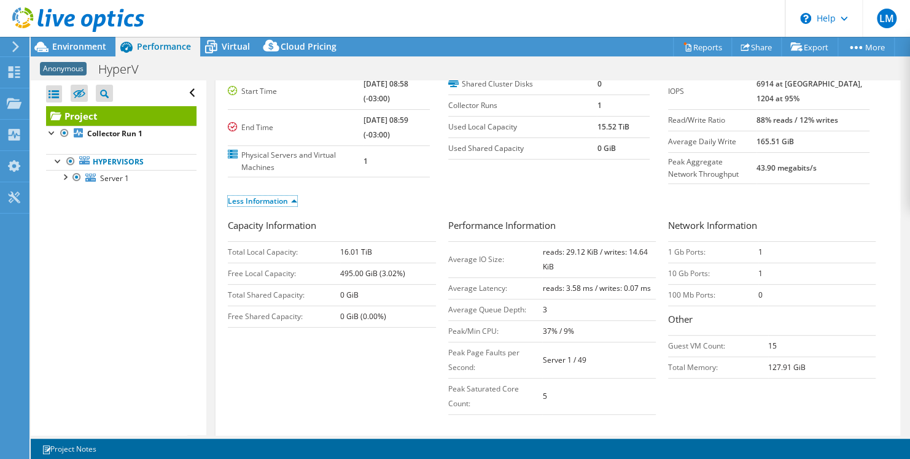
scroll to position [123, 0]
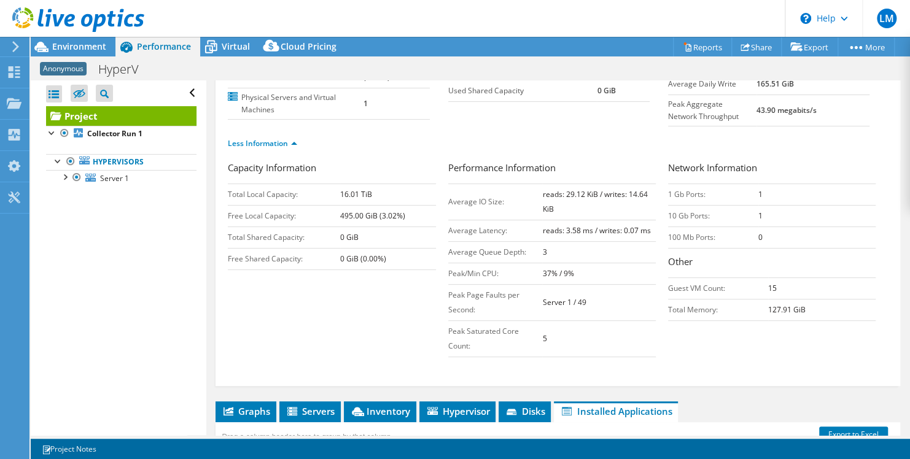
click at [17, 47] on use at bounding box center [15, 46] width 7 height 11
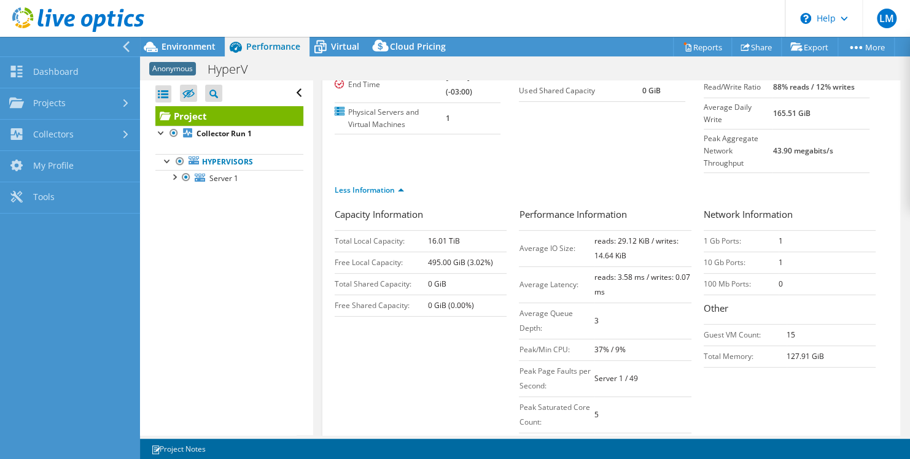
click at [129, 42] on icon at bounding box center [126, 46] width 9 height 11
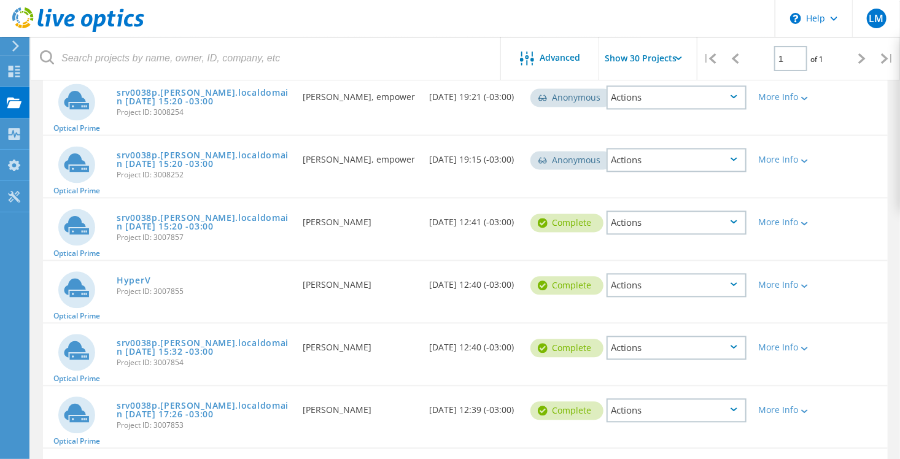
scroll to position [1166, 0]
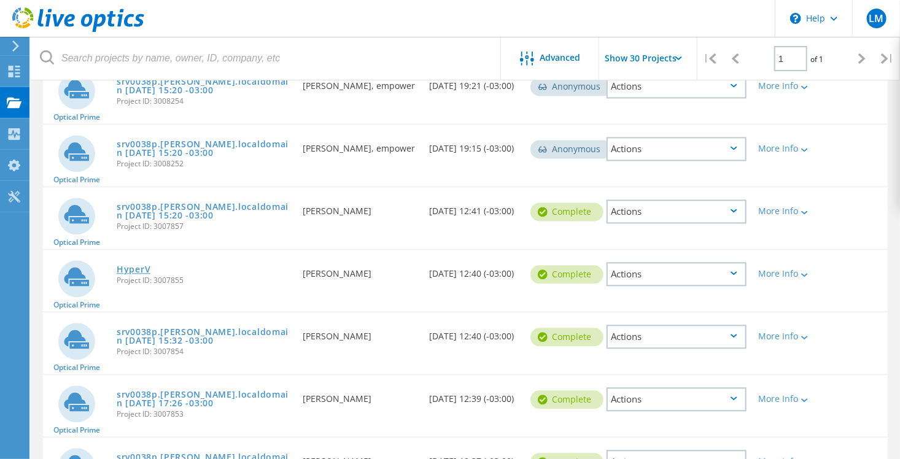
click at [139, 265] on link "HyperV" at bounding box center [134, 269] width 34 height 9
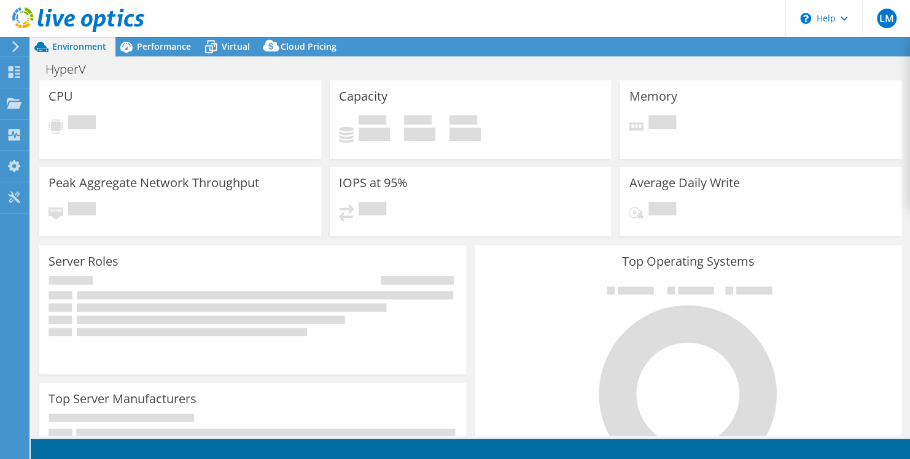
select select "USD"
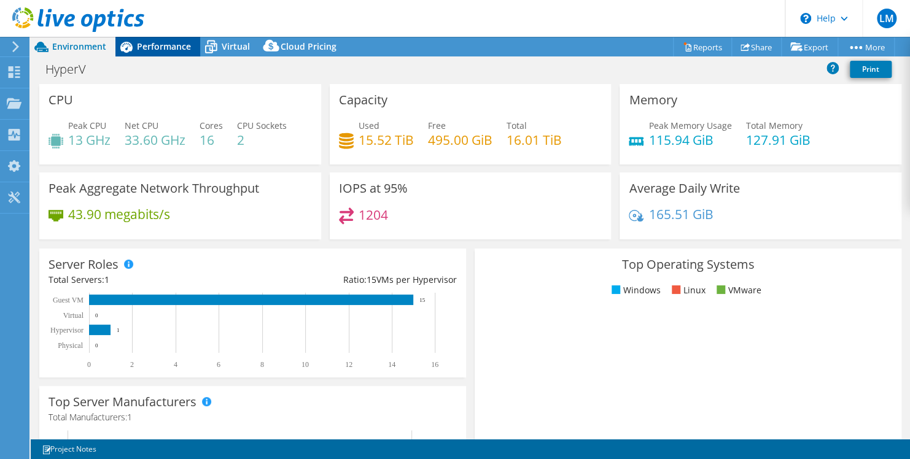
click at [160, 52] on div "Performance" at bounding box center [157, 47] width 85 height 20
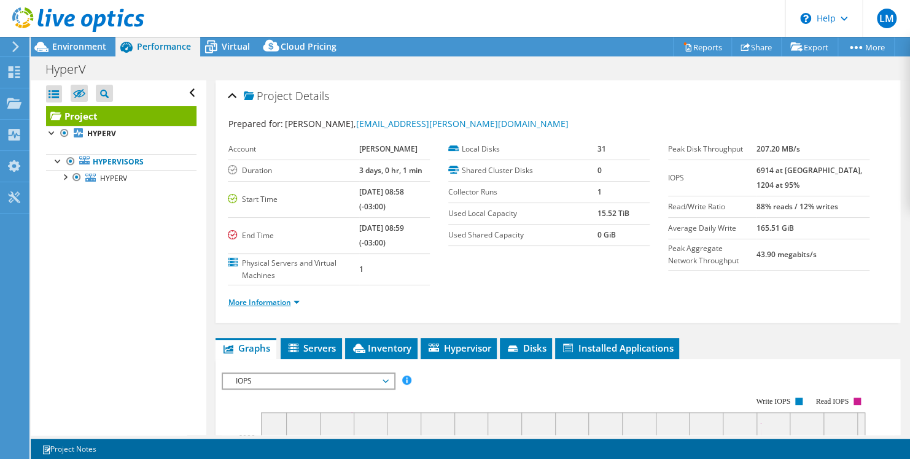
click at [295, 297] on link "More Information" at bounding box center [264, 302] width 72 height 10
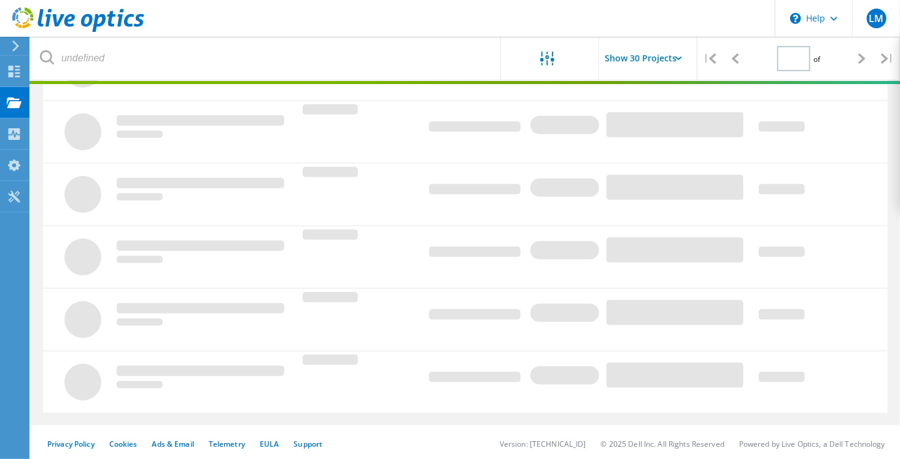
type input "1"
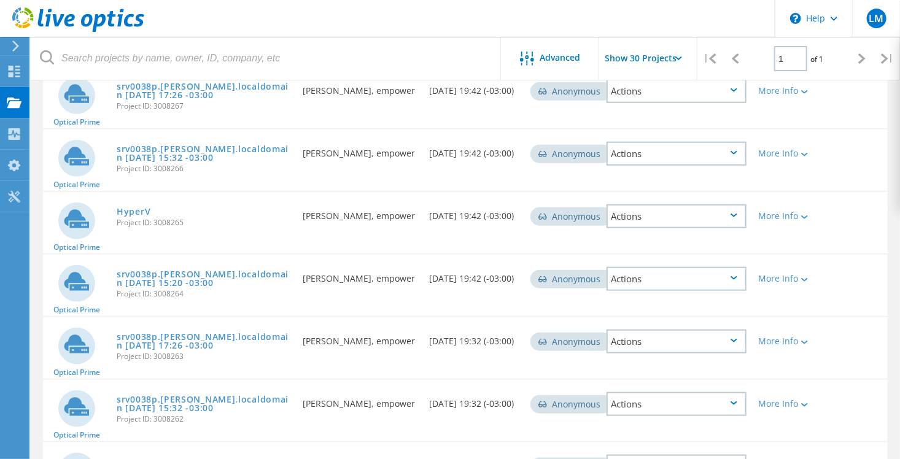
scroll to position [410, 0]
click at [174, 270] on link "srv0038p.[PERSON_NAME].localdomain [DATE] 15:20 -03:00" at bounding box center [204, 278] width 174 height 17
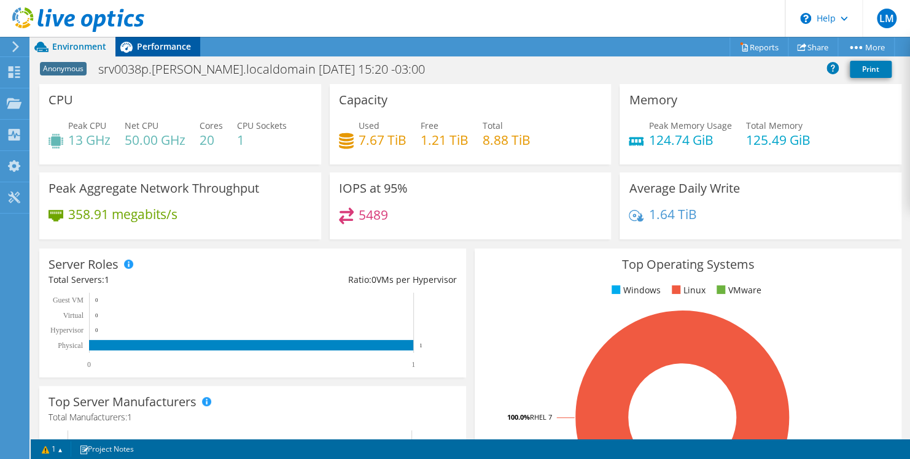
click at [163, 53] on div "Performance" at bounding box center [157, 47] width 85 height 20
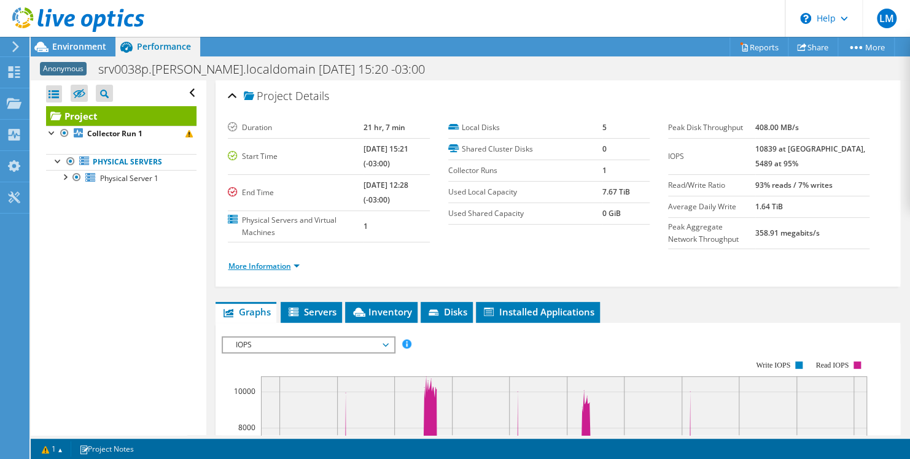
click at [285, 261] on link "More Information" at bounding box center [264, 266] width 72 height 10
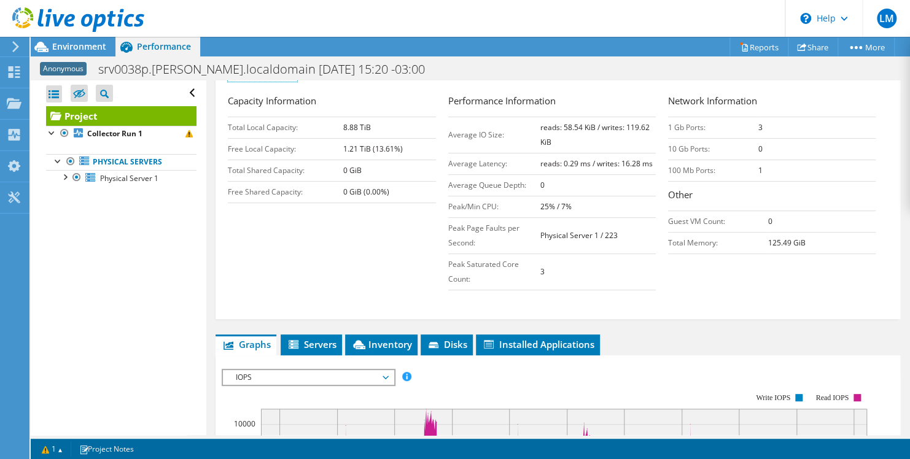
scroll to position [184, 0]
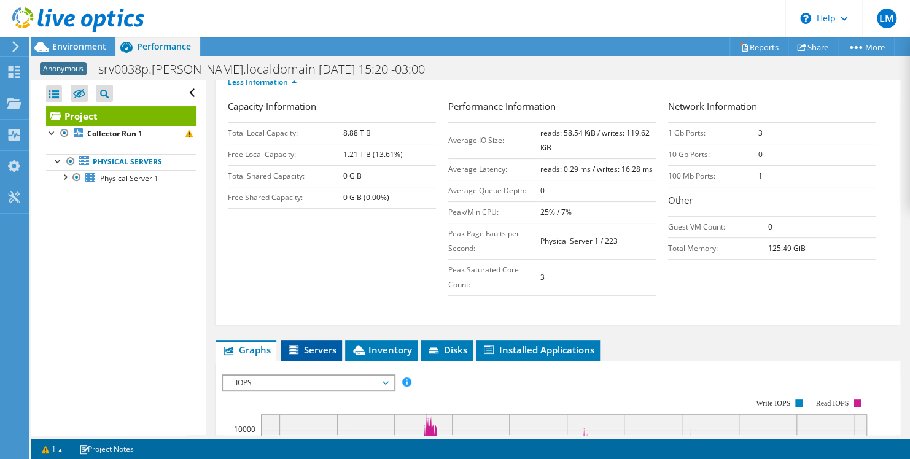
click at [299, 340] on li "Servers" at bounding box center [311, 350] width 61 height 21
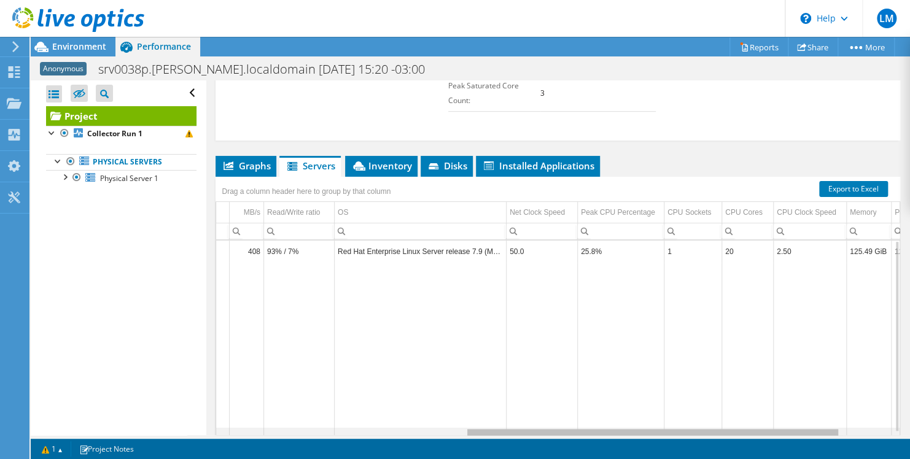
scroll to position [0, 0]
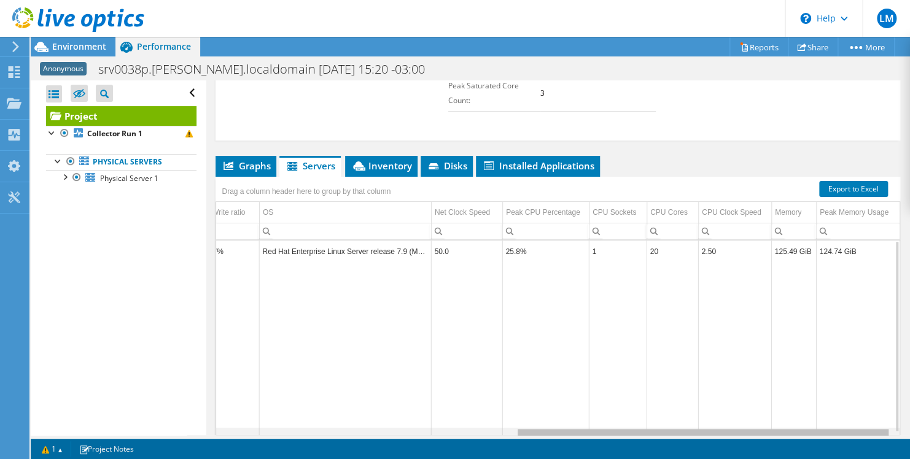
drag, startPoint x: 557, startPoint y: 427, endPoint x: 883, endPoint y: 440, distance: 325.6
click at [883, 441] on body "LM End User [PERSON_NAME] [PERSON_NAME][EMAIL_ADDRESS][PERSON_NAME][DOMAIN_NAME…" at bounding box center [455, 229] width 910 height 459
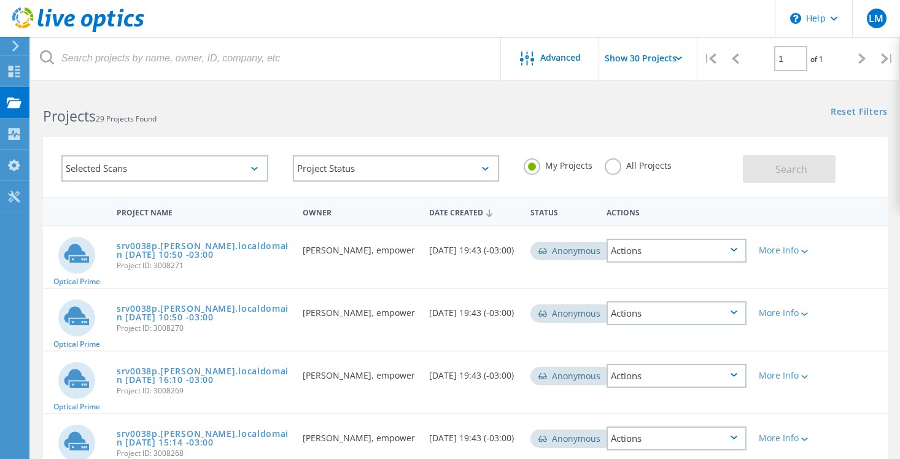
scroll to position [410, 0]
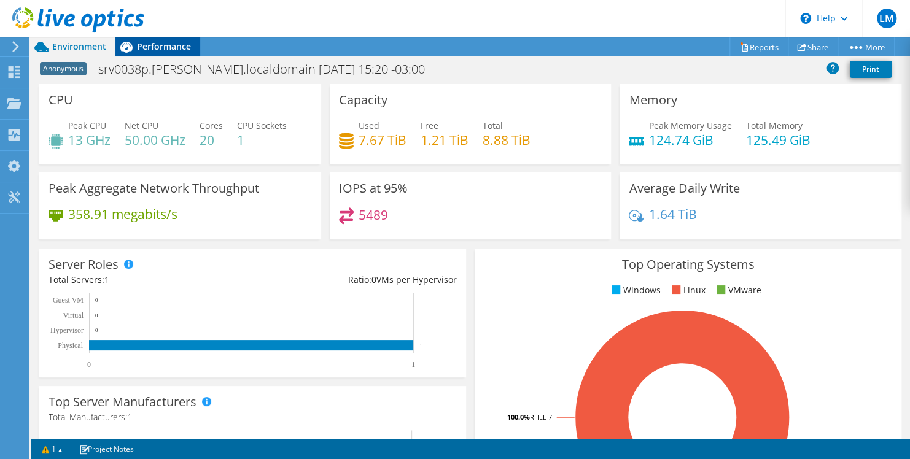
click at [145, 47] on span "Performance" at bounding box center [164, 47] width 54 height 12
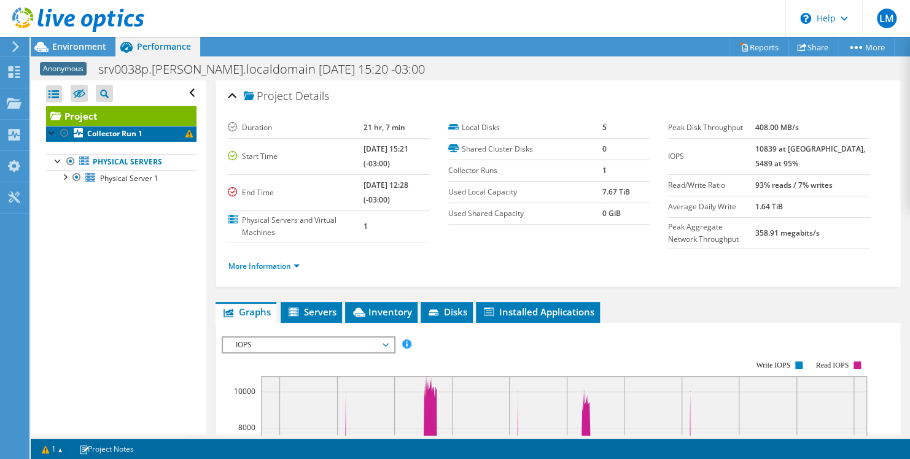
click at [185, 134] on span at bounding box center [188, 133] width 7 height 7
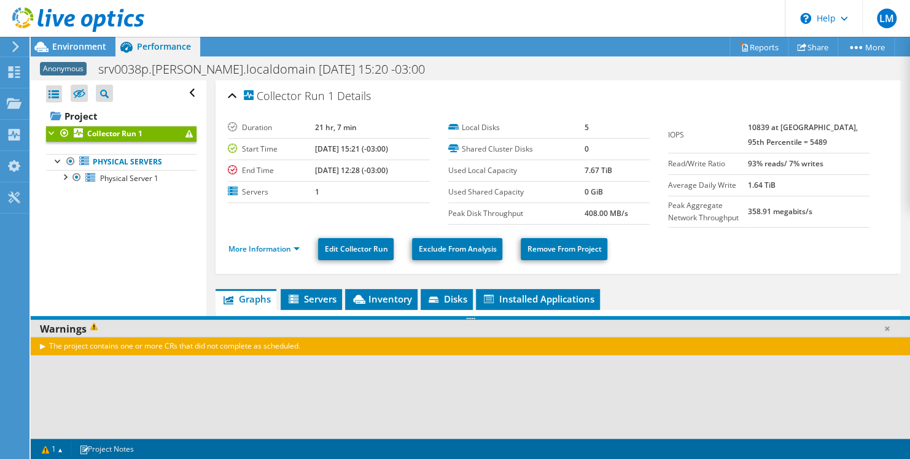
click at [185, 134] on span at bounding box center [188, 133] width 7 height 7
click at [117, 452] on link "Project Notes" at bounding box center [107, 448] width 72 height 15
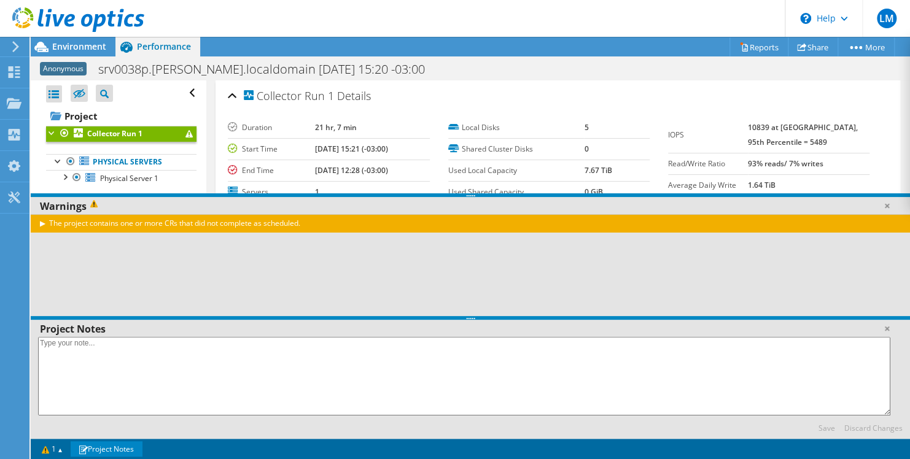
click at [117, 452] on link "Project Notes" at bounding box center [107, 448] width 72 height 15
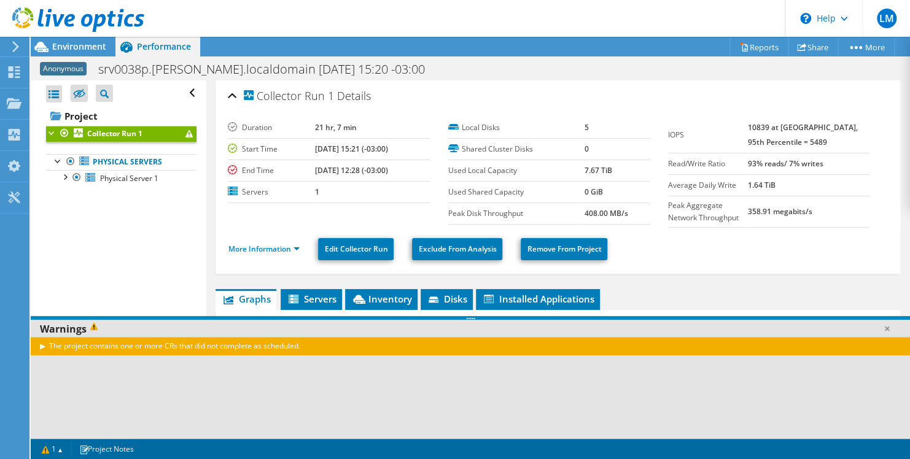
click at [56, 131] on div at bounding box center [52, 132] width 12 height 12
click at [185, 134] on span at bounding box center [188, 133] width 7 height 7
click at [185, 135] on span at bounding box center [188, 133] width 7 height 7
click at [182, 96] on div "Open All Close All Hide Excluded Nodes Project Tree Filter" at bounding box center [121, 93] width 150 height 26
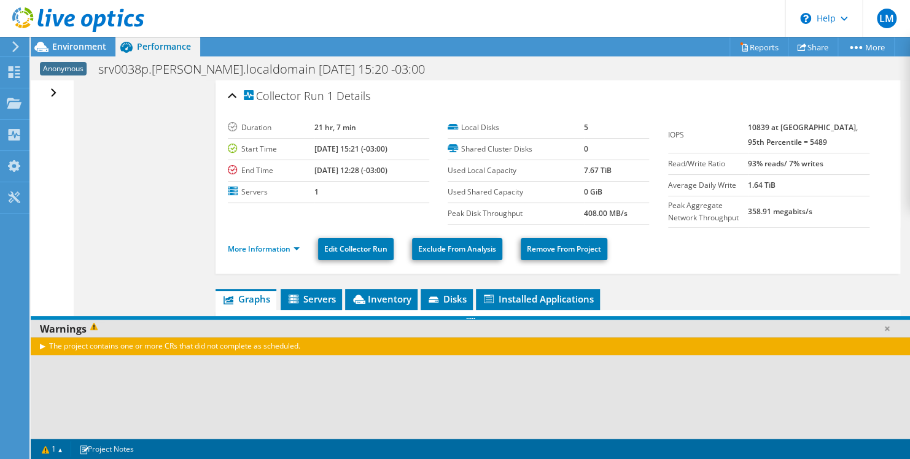
click at [45, 91] on div "Open All Close All Hide Excluded Nodes Project Tree Filter" at bounding box center [52, 257] width 42 height 355
click at [52, 95] on div "Open All Close All Hide Excluded Nodes Project Tree Filter" at bounding box center [55, 93] width 18 height 26
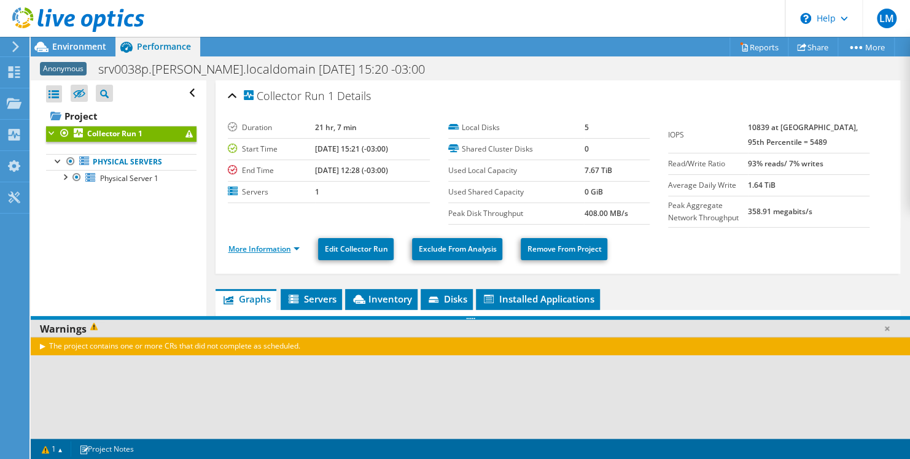
click at [281, 246] on link "More Information" at bounding box center [264, 249] width 72 height 10
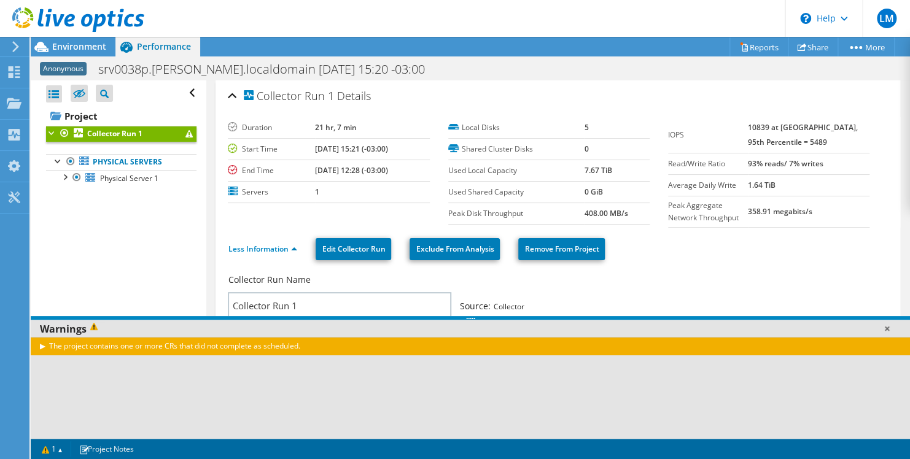
click at [889, 328] on link at bounding box center [886, 328] width 12 height 12
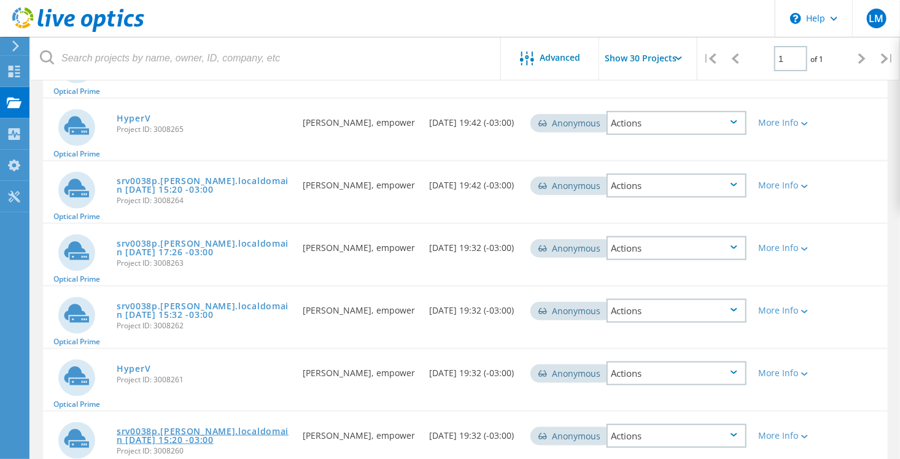
scroll to position [457, 0]
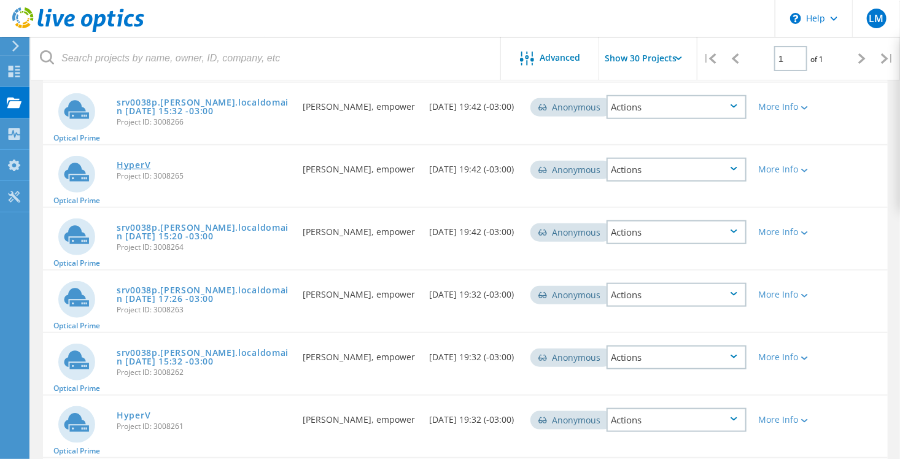
click at [128, 161] on link "HyperV" at bounding box center [134, 165] width 34 height 9
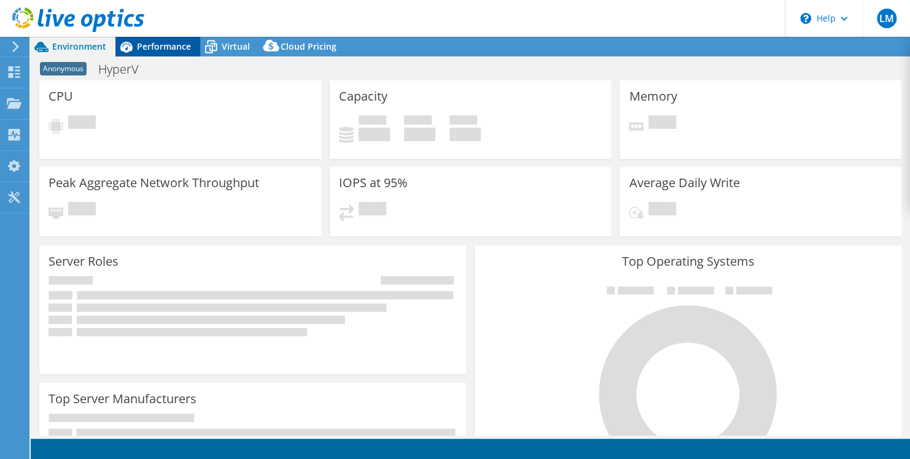
select select "USD"
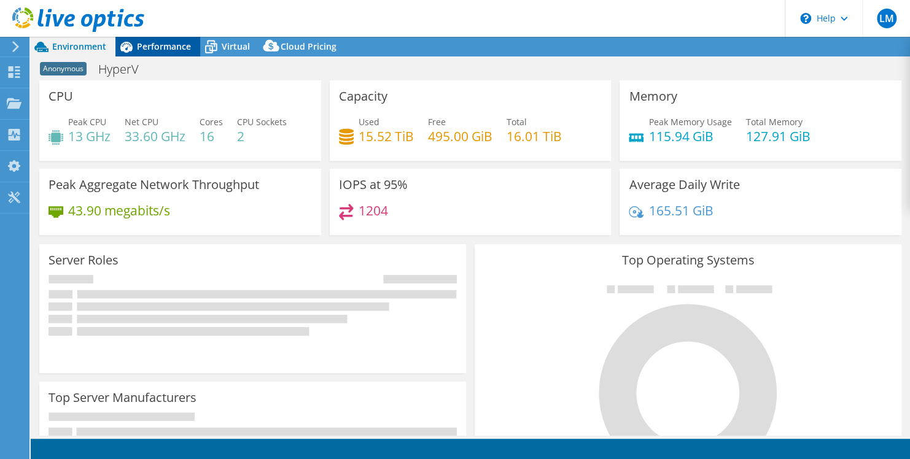
click at [166, 47] on span "Performance" at bounding box center [164, 47] width 54 height 12
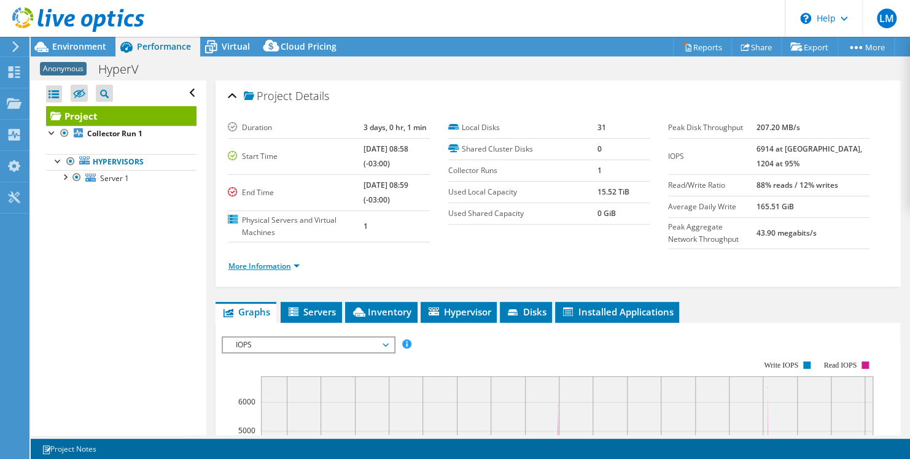
click at [294, 271] on link "More Information" at bounding box center [264, 266] width 72 height 10
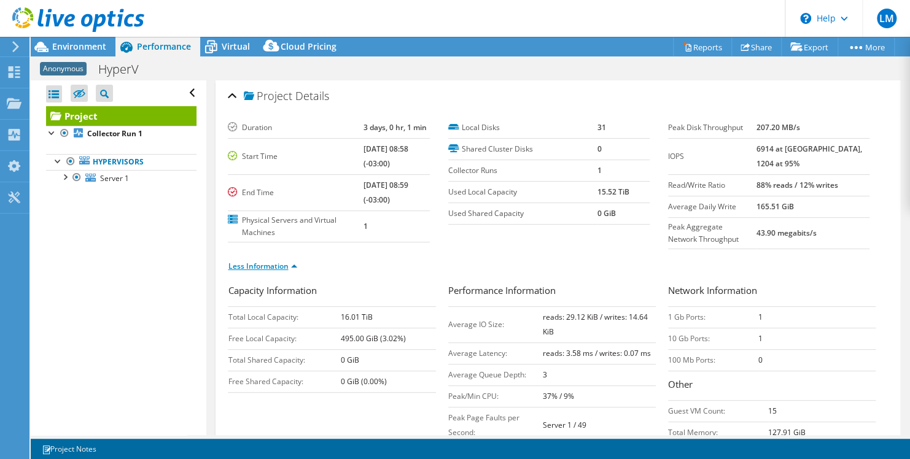
scroll to position [123, 0]
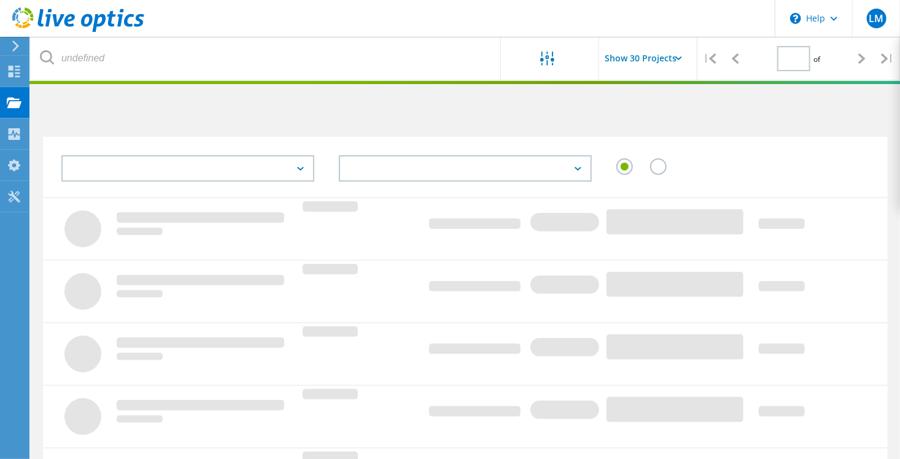
type input "1"
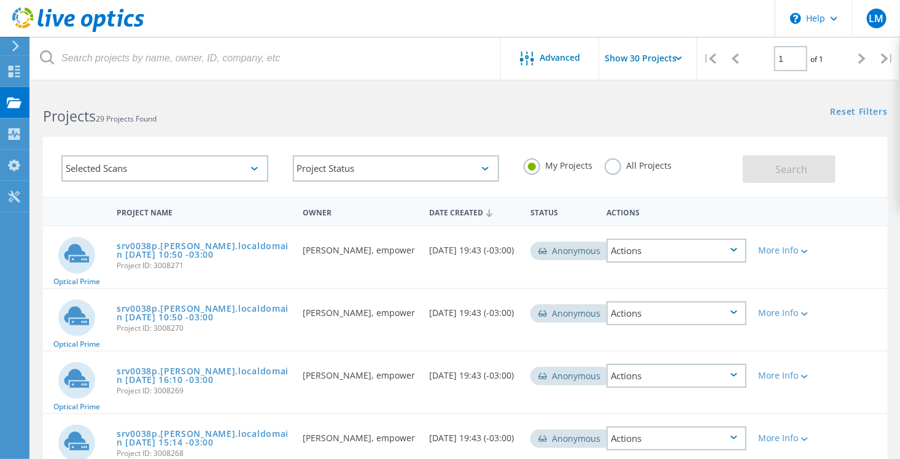
scroll to position [457, 0]
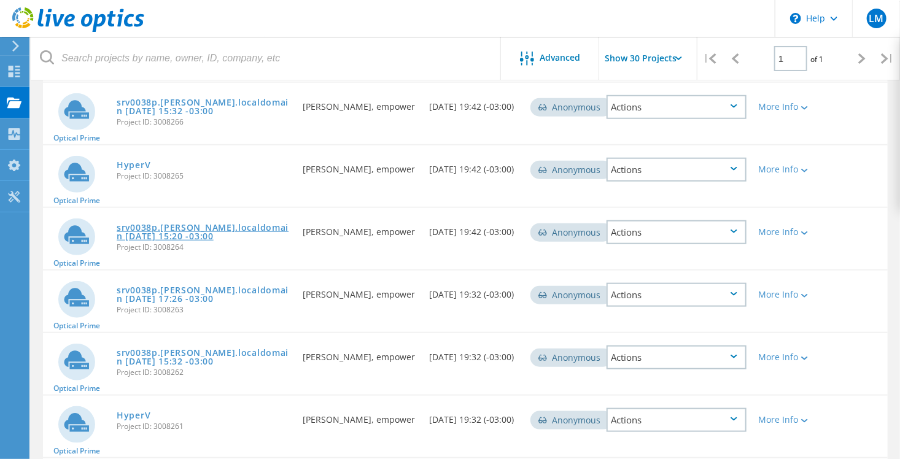
click at [184, 230] on link "srv0038p.[PERSON_NAME].localdomain [DATE] 15:20 -03:00" at bounding box center [204, 231] width 174 height 17
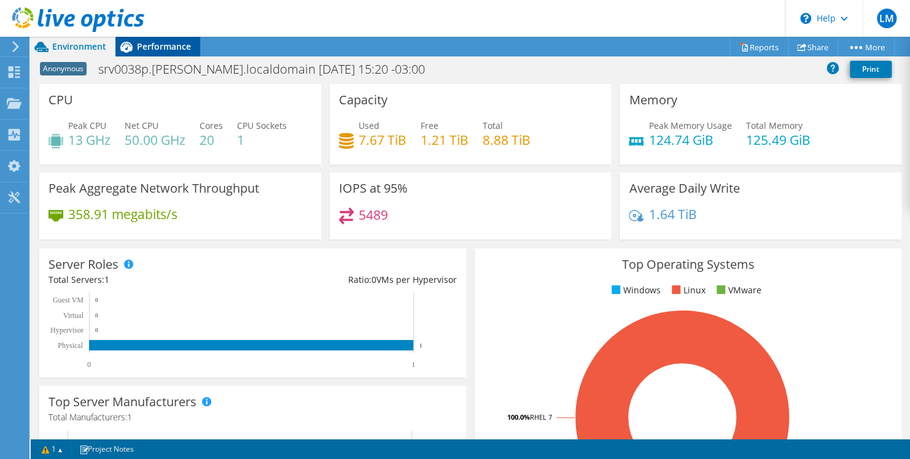
click at [147, 46] on span "Performance" at bounding box center [164, 47] width 54 height 12
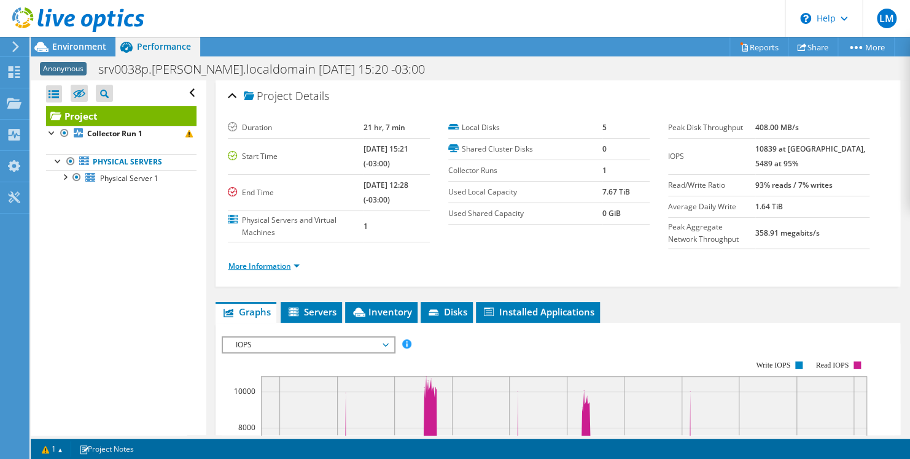
click at [293, 261] on link "More Information" at bounding box center [264, 266] width 72 height 10
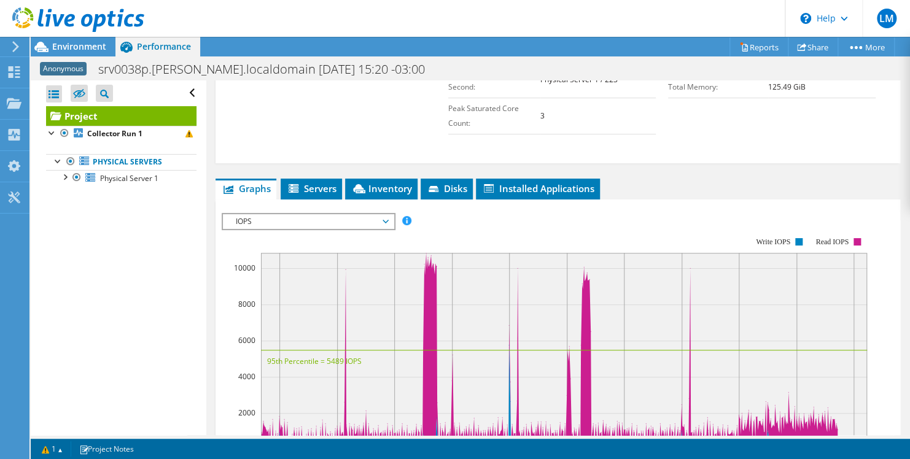
scroll to position [368, 0]
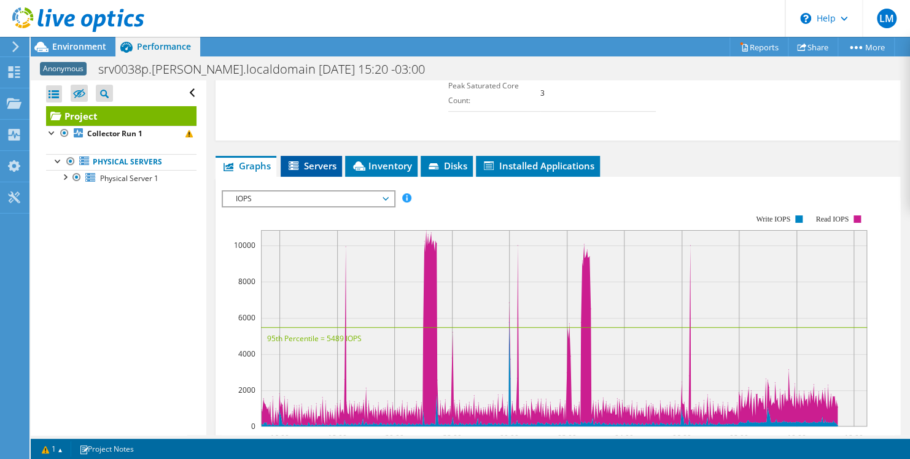
click at [294, 164] on icon at bounding box center [293, 165] width 10 height 9
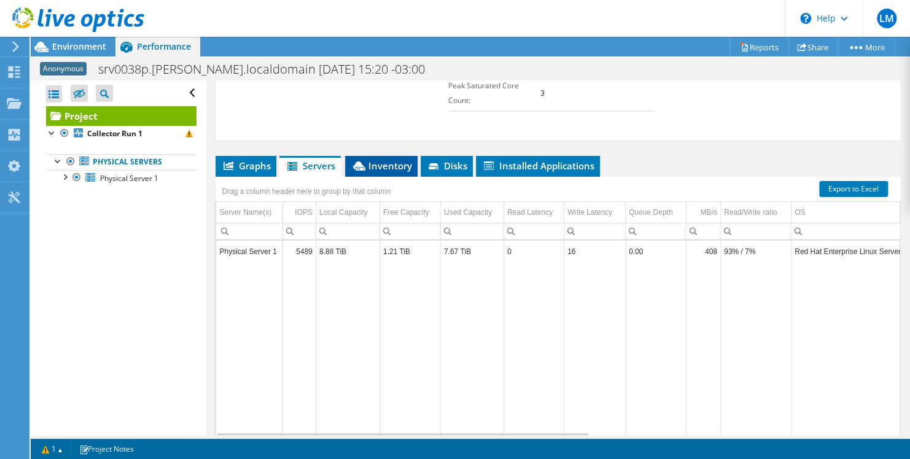
click at [381, 161] on span "Inventory" at bounding box center [381, 166] width 60 height 12
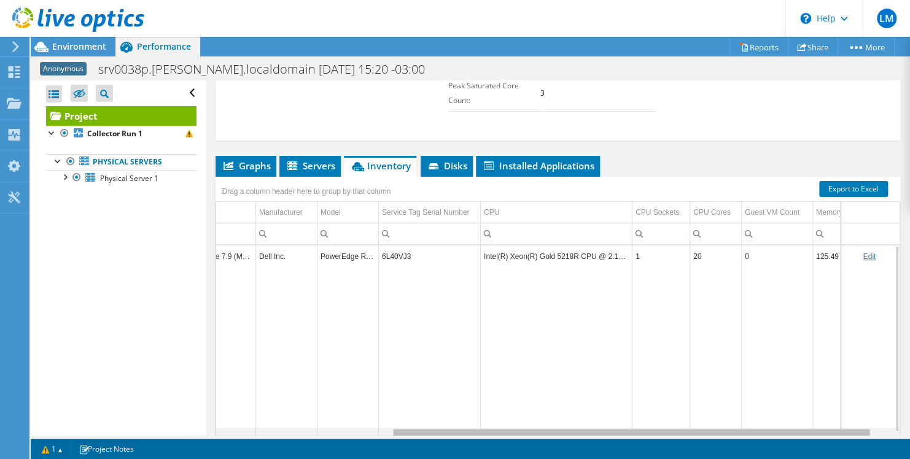
scroll to position [0, 248]
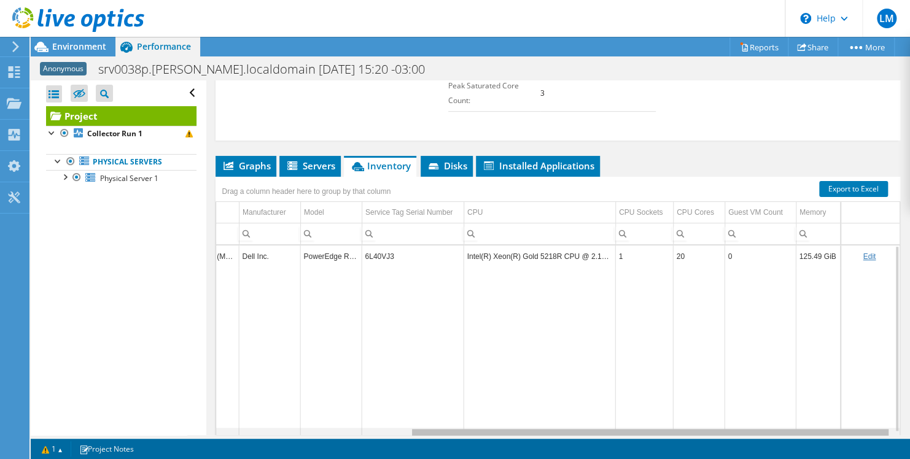
drag, startPoint x: 578, startPoint y: 430, endPoint x: 829, endPoint y: 446, distance: 251.6
click at [829, 446] on body "LM End User [PERSON_NAME] [PERSON_NAME][EMAIL_ADDRESS][PERSON_NAME][DOMAIN_NAME…" at bounding box center [455, 229] width 910 height 459
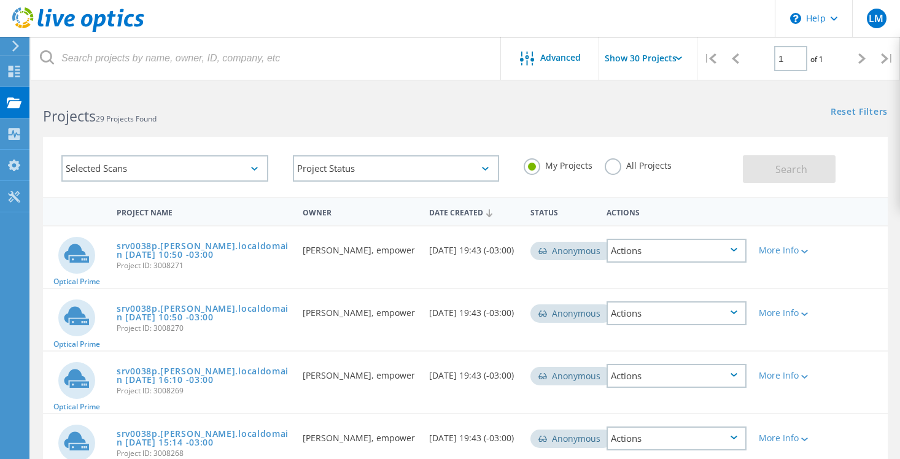
scroll to position [457, 0]
